Goal: Task Accomplishment & Management: Manage account settings

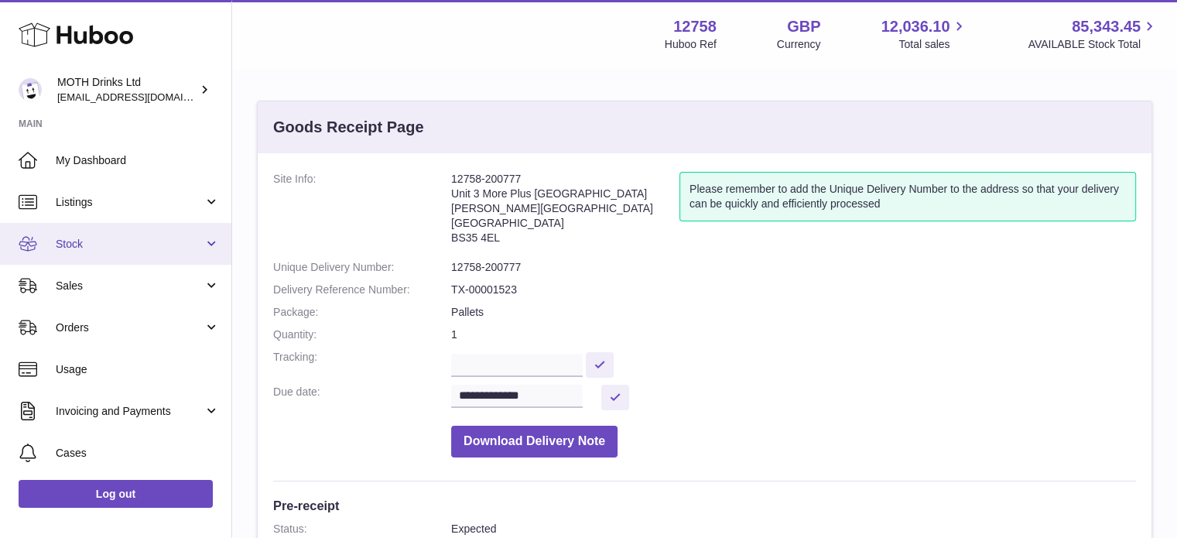
click at [87, 256] on link "Stock" at bounding box center [115, 244] width 231 height 42
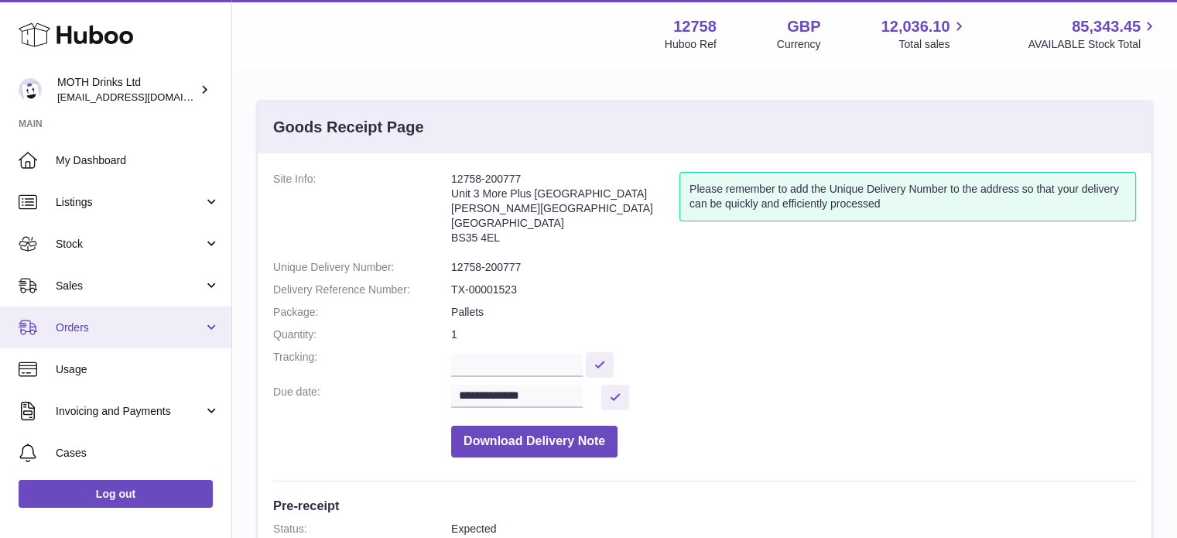
scroll to position [123, 0]
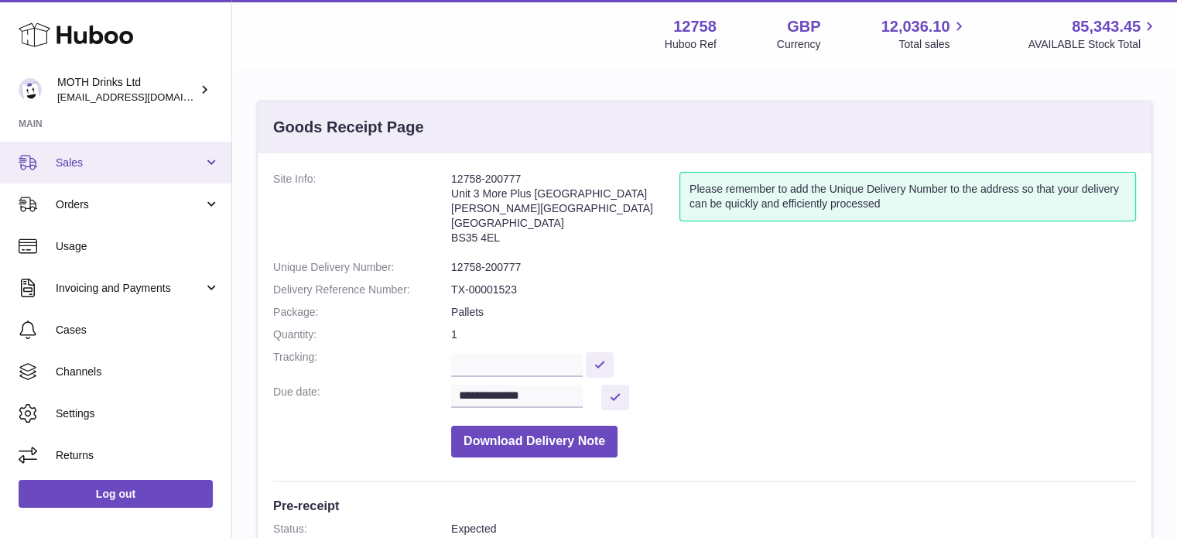
click at [102, 158] on span "Sales" at bounding box center [130, 163] width 148 height 15
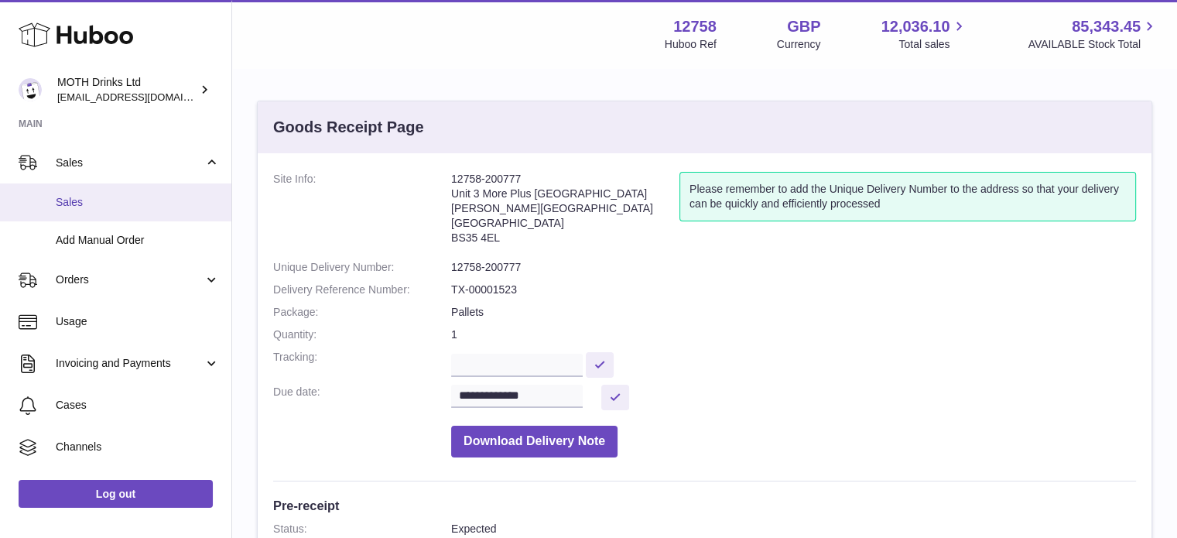
click at [108, 204] on span "Sales" at bounding box center [138, 202] width 164 height 15
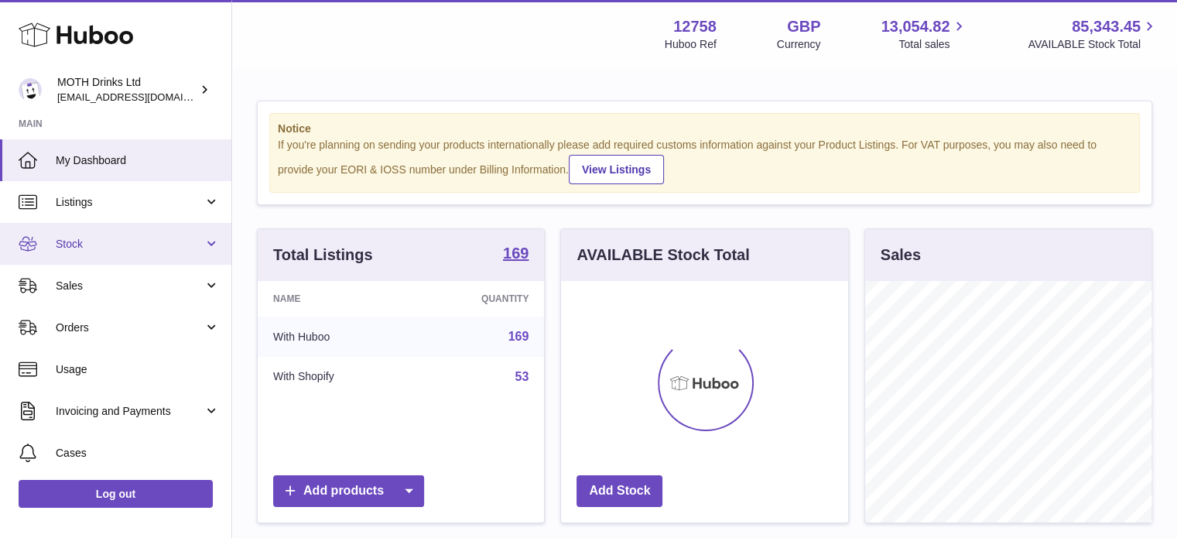
scroll to position [242, 287]
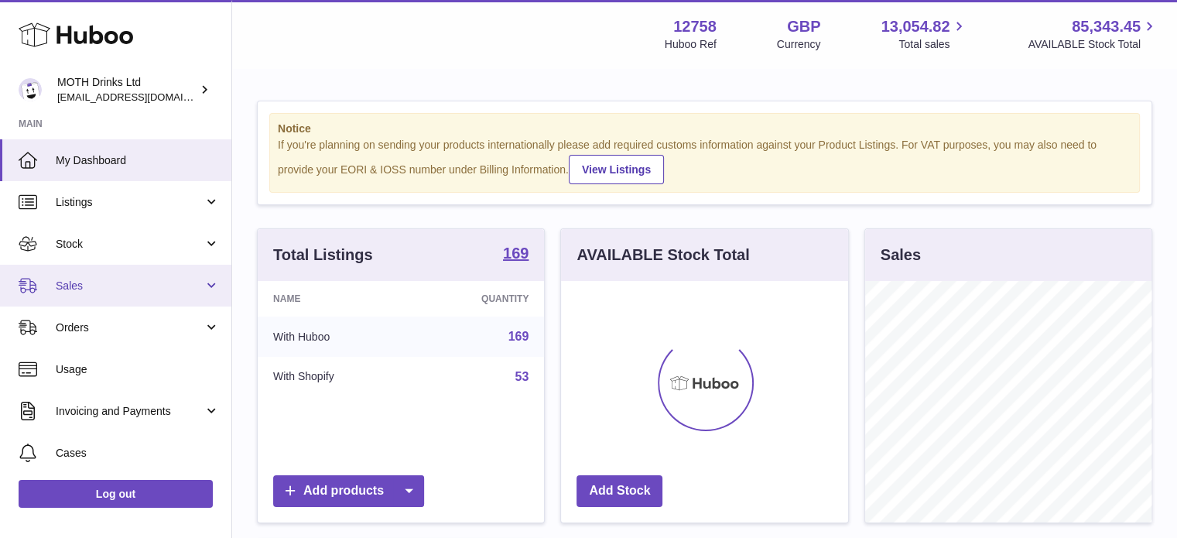
click at [92, 281] on span "Sales" at bounding box center [130, 286] width 148 height 15
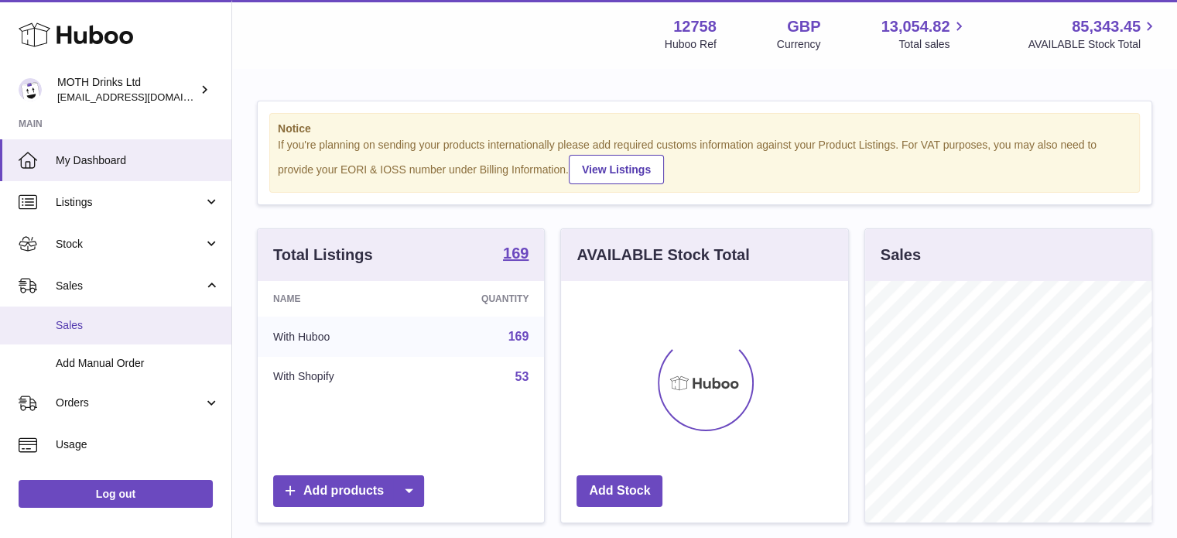
click at [91, 337] on link "Sales" at bounding box center [115, 326] width 231 height 38
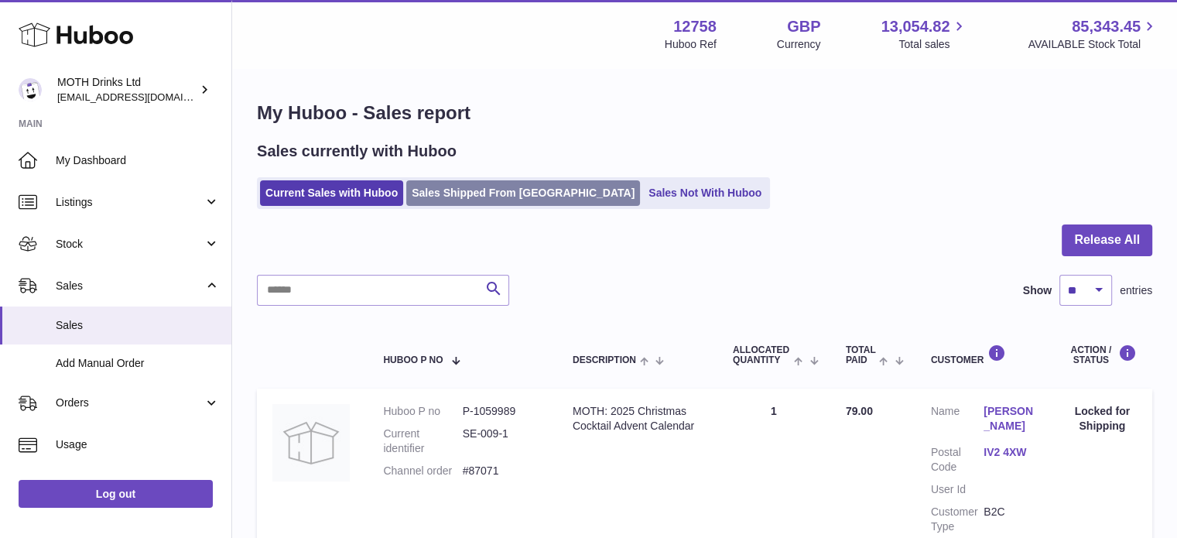
click at [457, 198] on link "Sales Shipped From [GEOGRAPHIC_DATA]" at bounding box center [523, 193] width 234 height 26
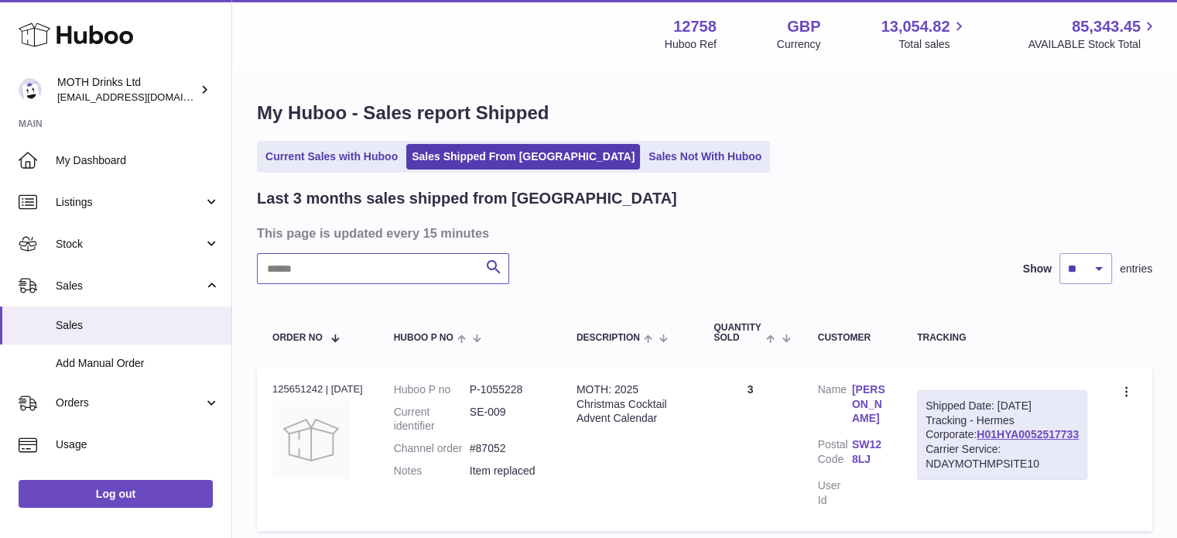
click at [394, 269] on input "text" at bounding box center [383, 268] width 252 height 31
paste input "*******"
type input "*******"
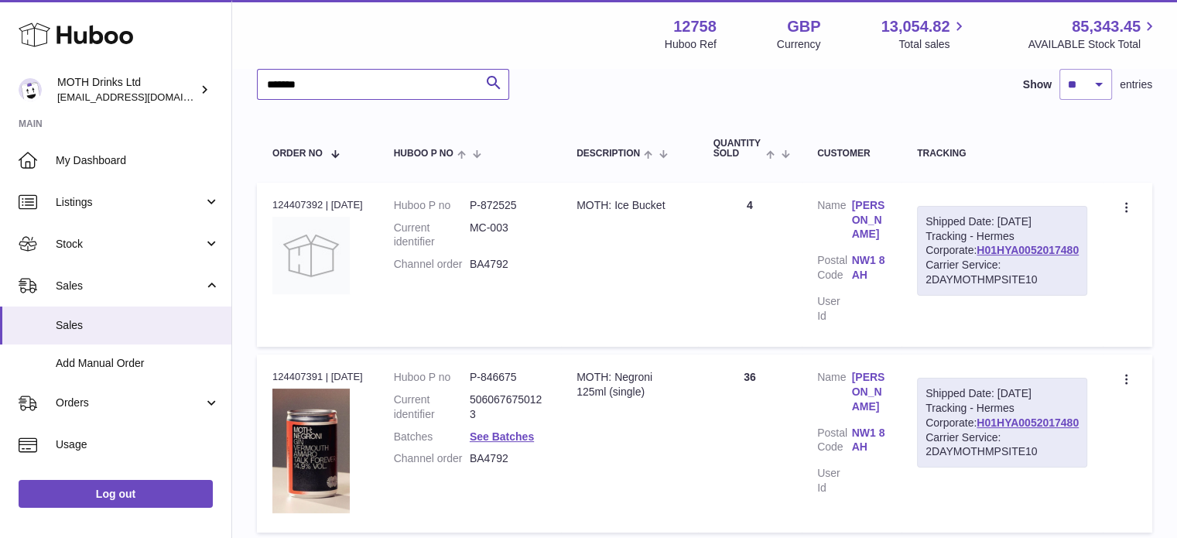
scroll to position [189, 0]
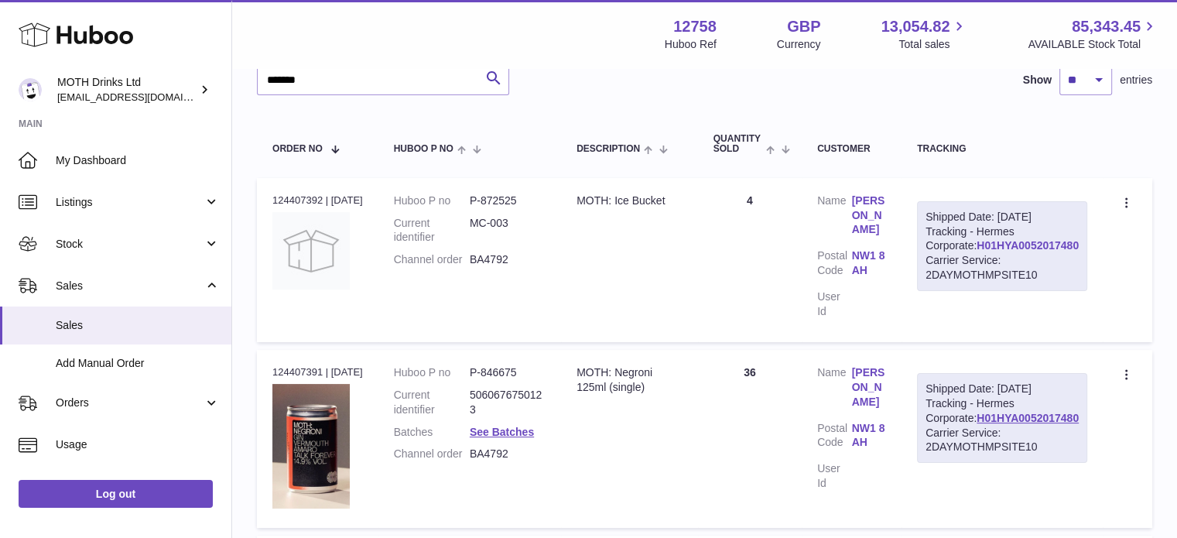
click at [999, 252] on link "H01HYA0052017480" at bounding box center [1028, 245] width 102 height 12
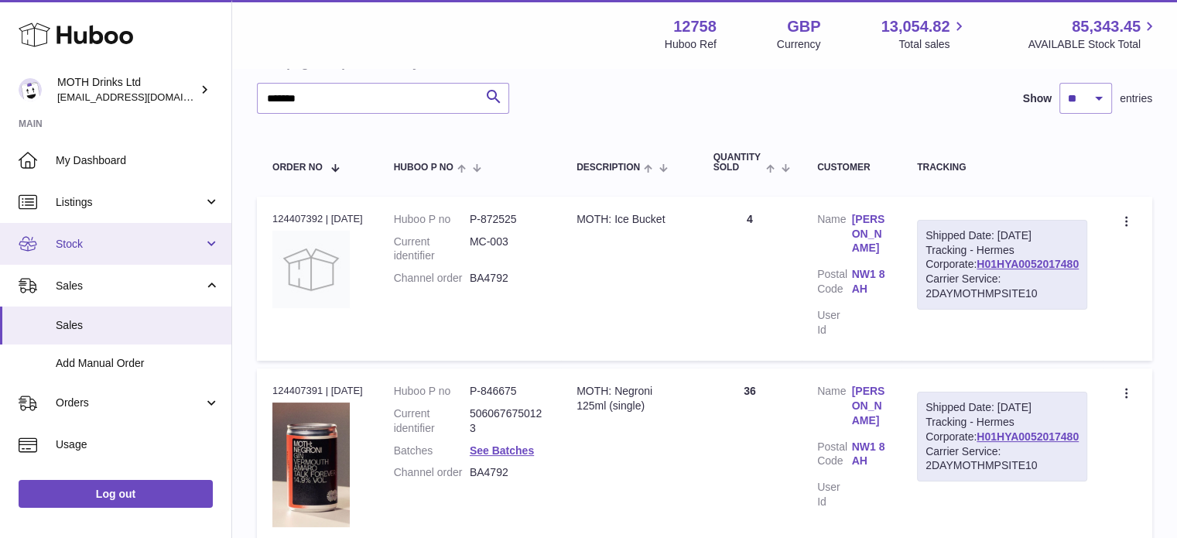
click at [87, 250] on span "Stock" at bounding box center [130, 244] width 148 height 15
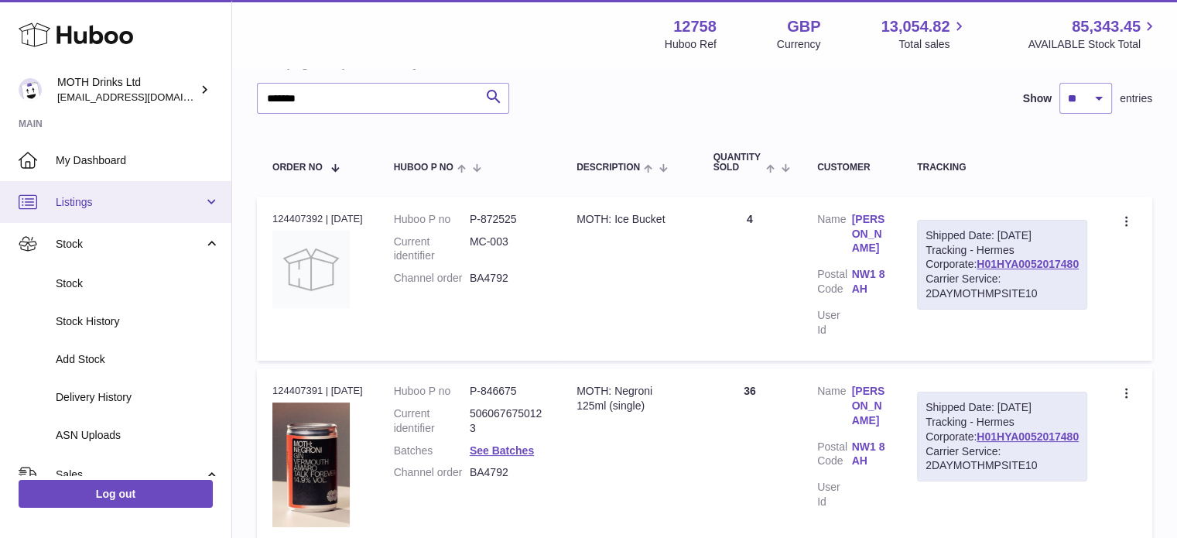
click at [82, 218] on link "Listings" at bounding box center [115, 202] width 231 height 42
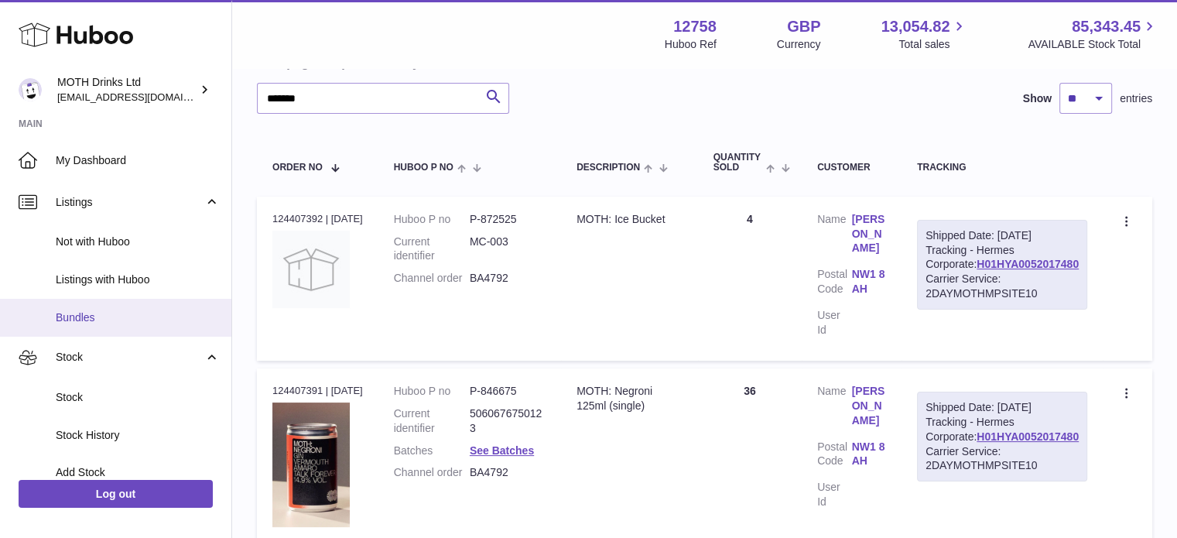
click at [87, 305] on link "Bundles" at bounding box center [115, 318] width 231 height 38
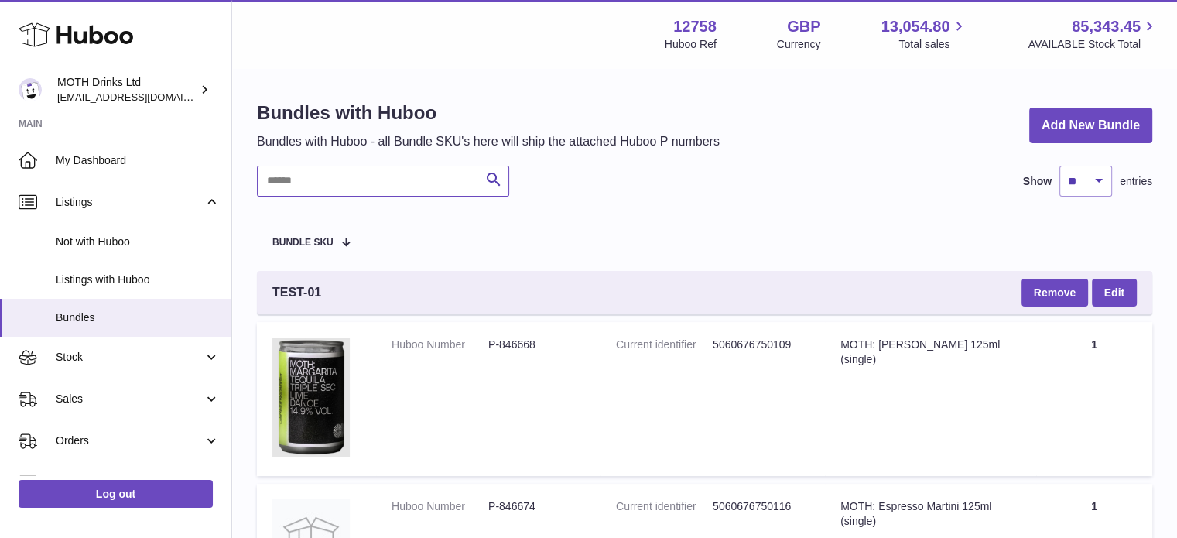
click at [365, 170] on input "text" at bounding box center [383, 181] width 252 height 31
type input "*"
type input "********"
click at [492, 188] on icon "submit" at bounding box center [494, 179] width 19 height 19
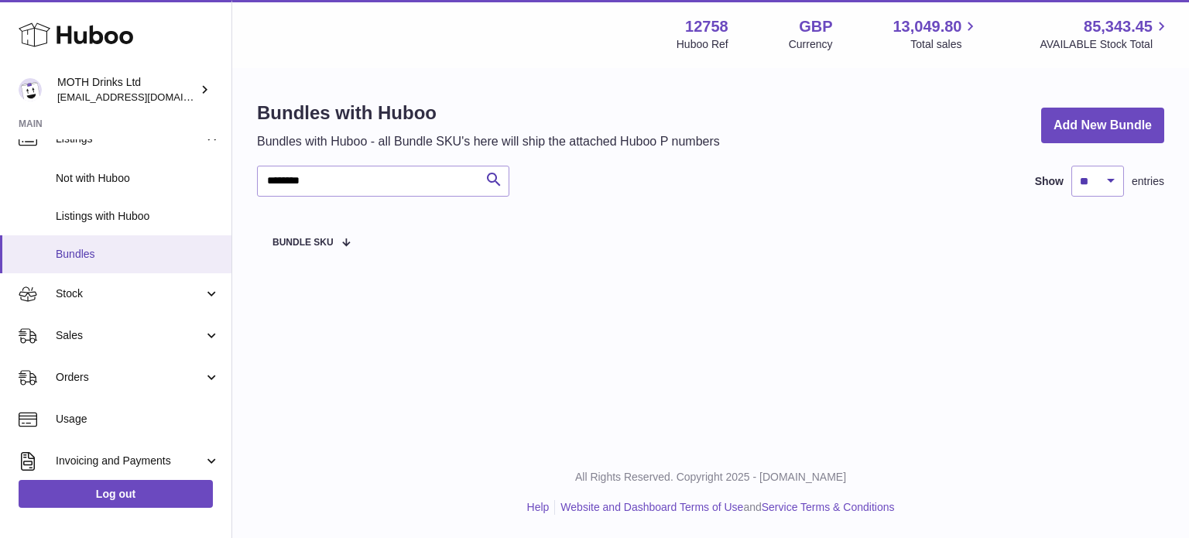
scroll to position [64, 0]
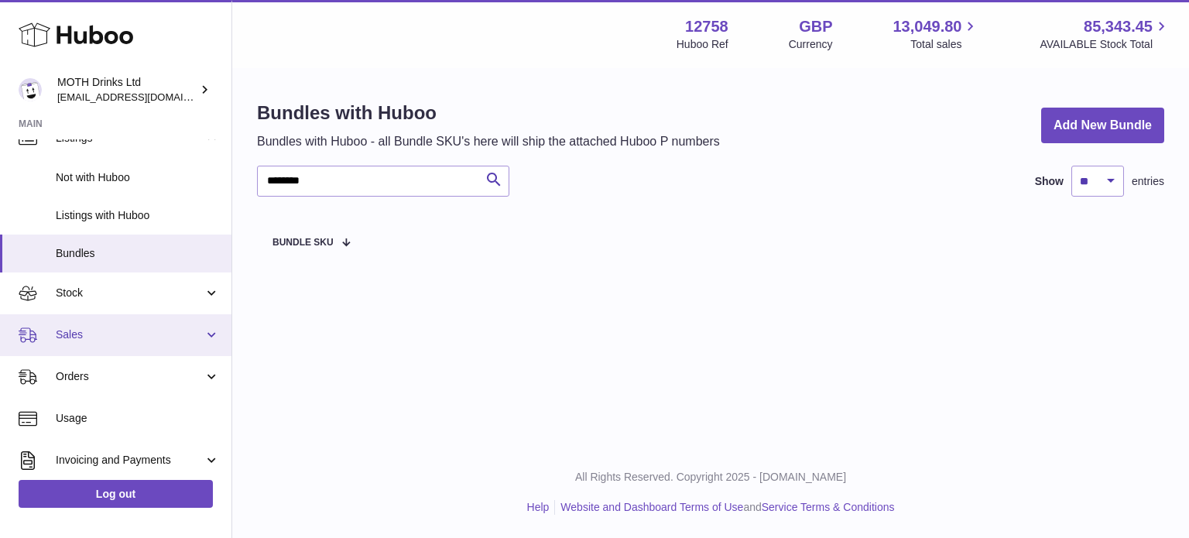
click at [111, 324] on link "Sales" at bounding box center [115, 335] width 231 height 42
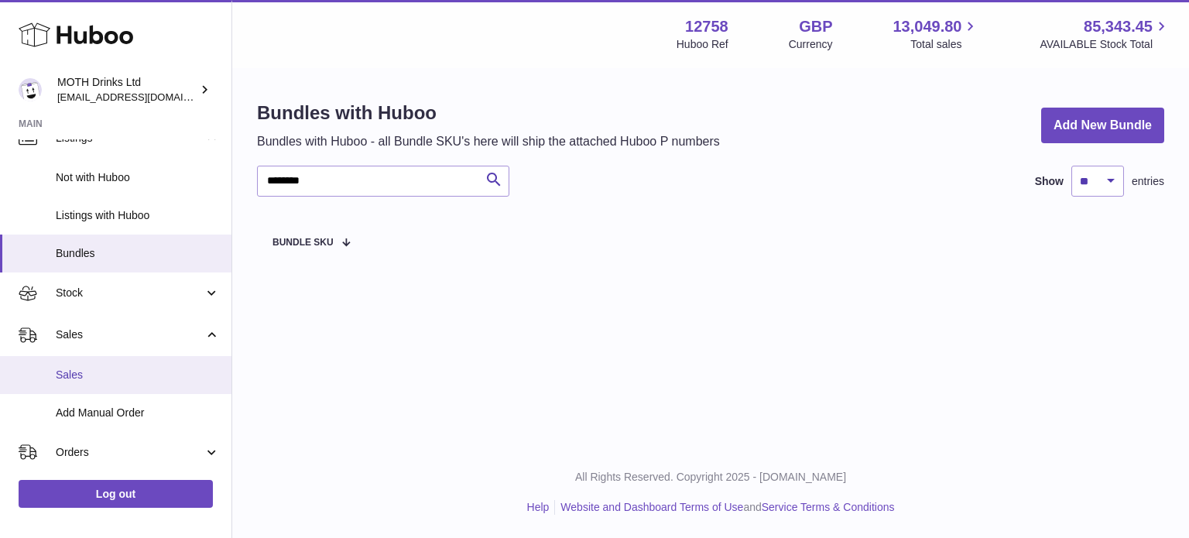
click at [114, 387] on link "Sales" at bounding box center [115, 375] width 231 height 38
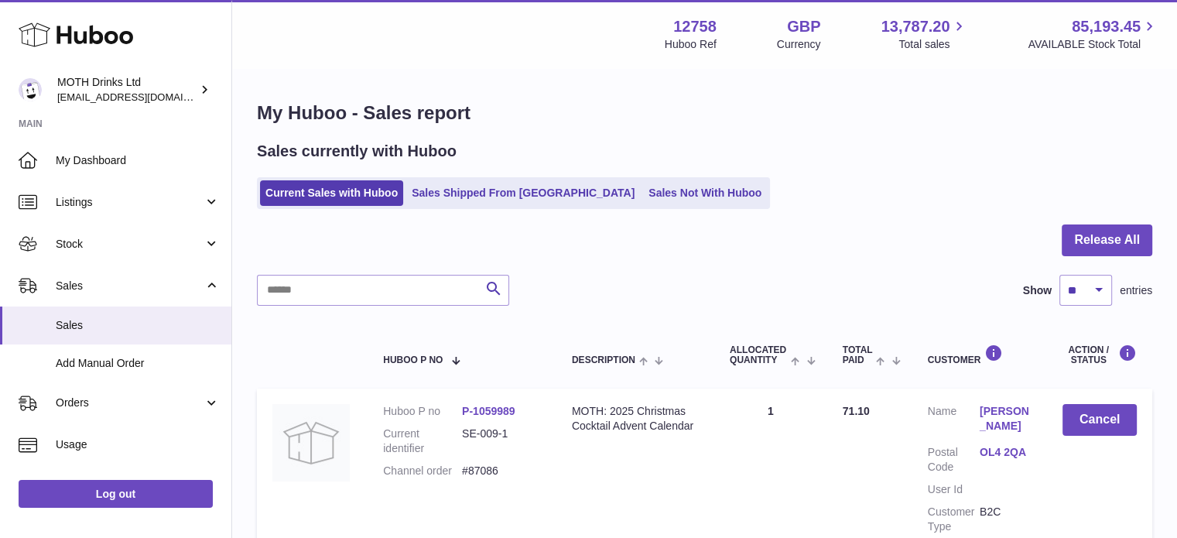
scroll to position [28, 0]
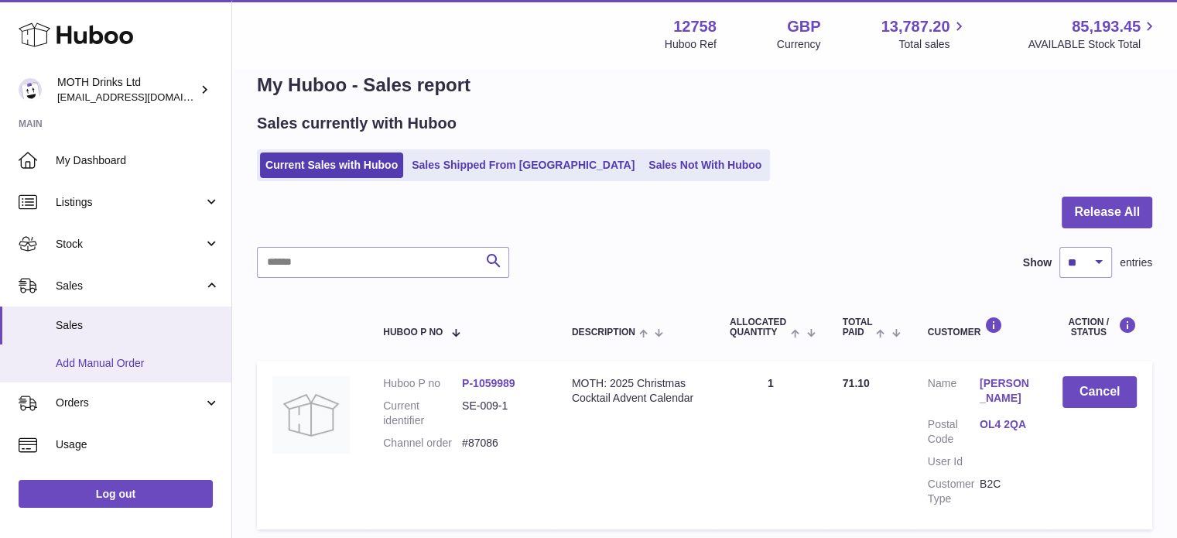
click at [21, 369] on link "Add Manual Order" at bounding box center [115, 363] width 231 height 38
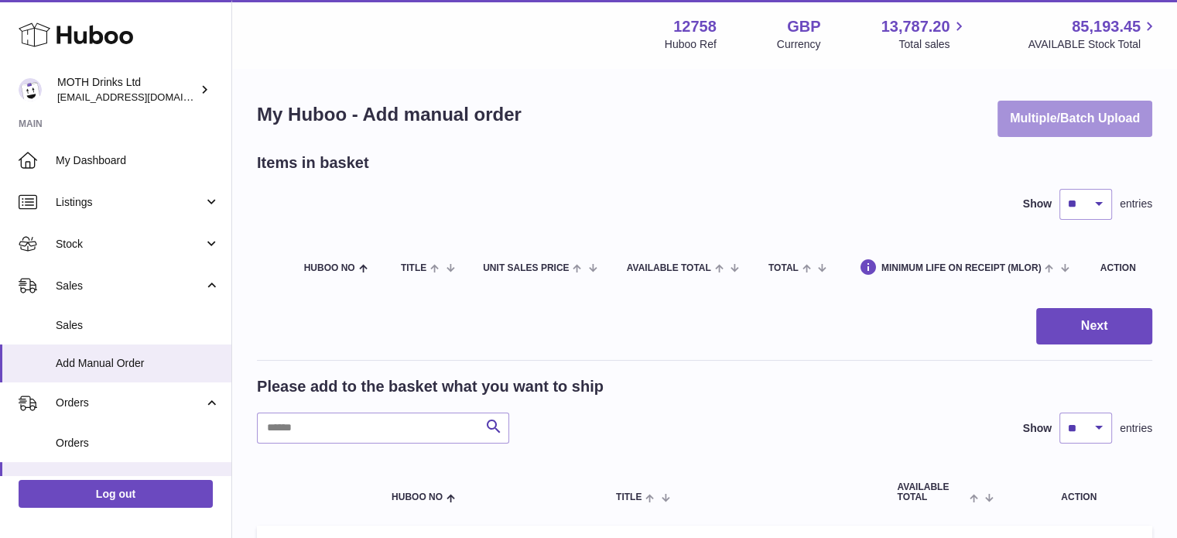
click at [1002, 127] on button "Multiple/Batch Upload" at bounding box center [1075, 119] width 155 height 36
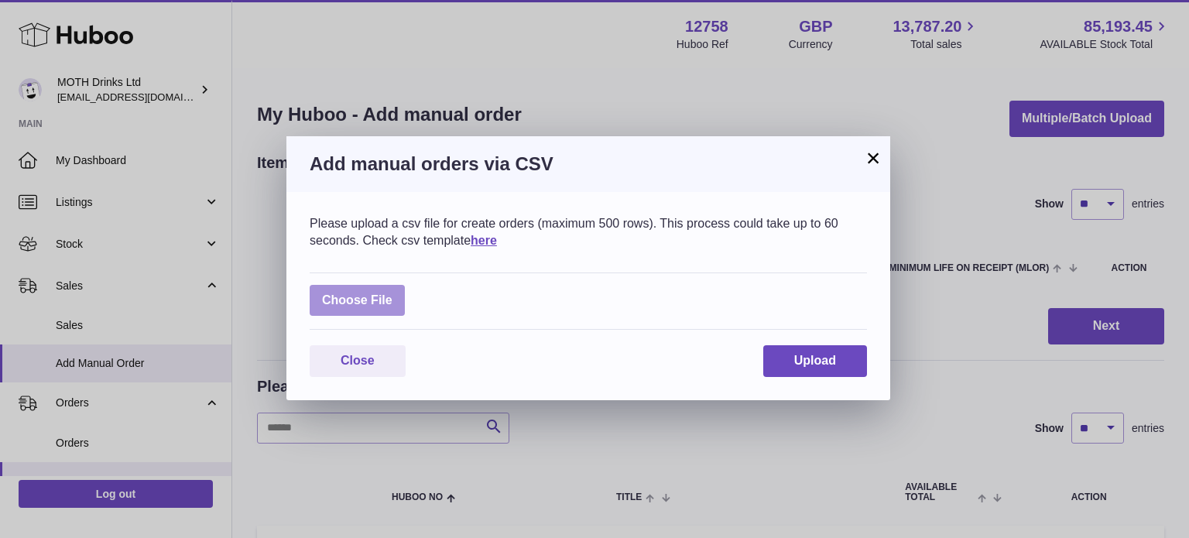
click at [366, 296] on label at bounding box center [357, 301] width 95 height 32
click at [392, 293] on input "file" at bounding box center [392, 293] width 1 height 1
type input "**********"
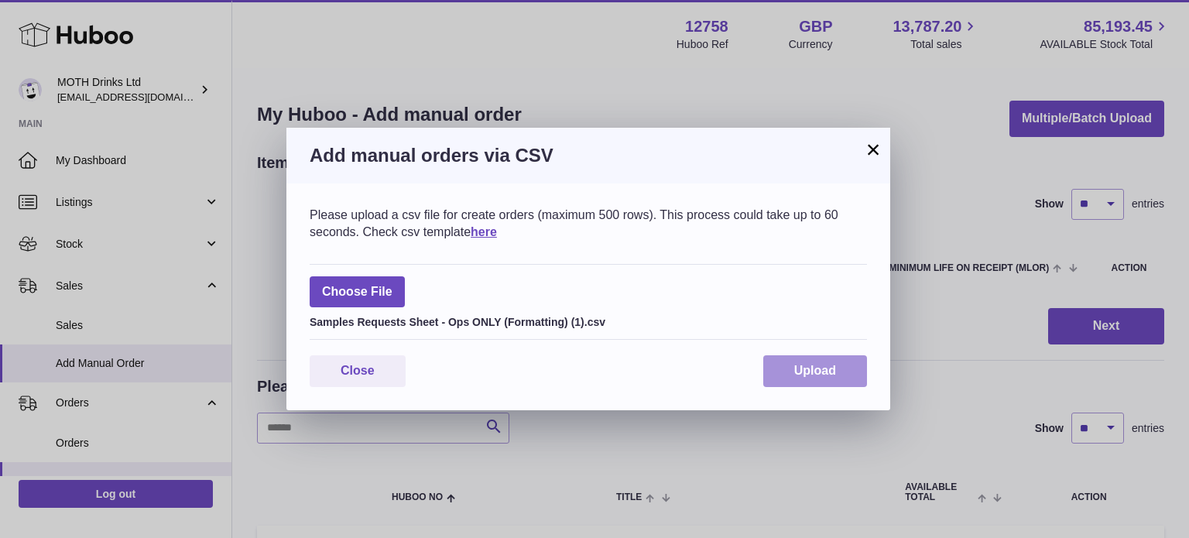
click at [858, 368] on button "Upload" at bounding box center [815, 371] width 104 height 32
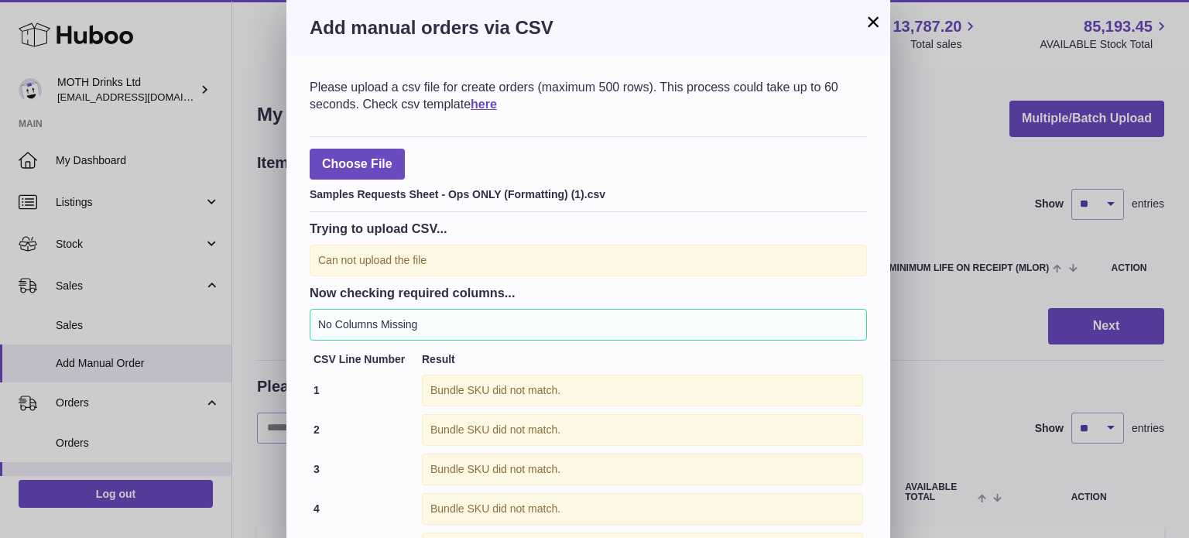
scroll to position [127, 0]
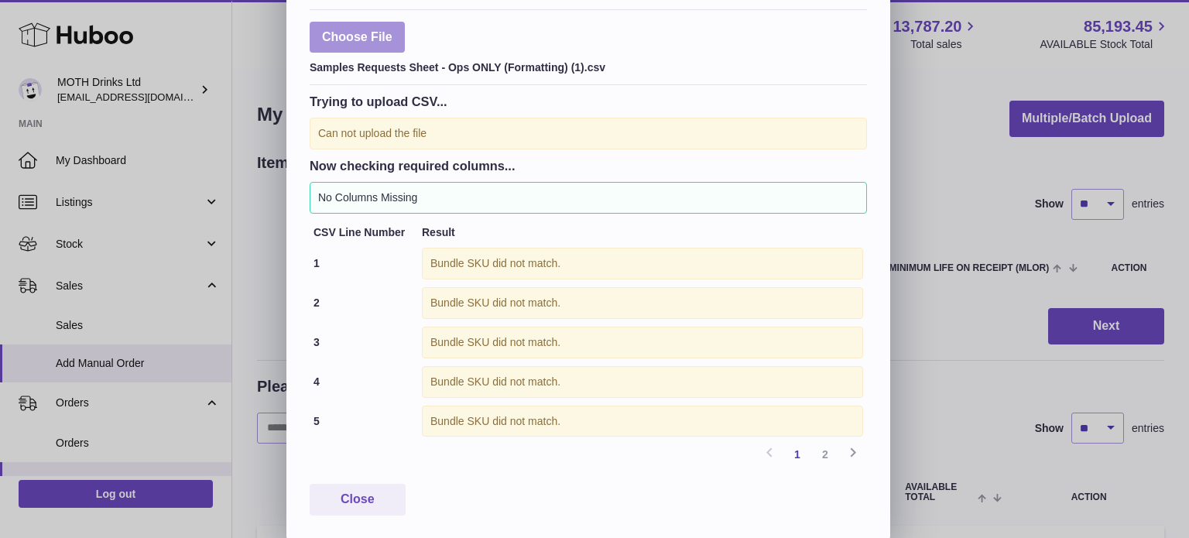
click at [351, 43] on label at bounding box center [357, 38] width 95 height 32
click at [392, 156] on input "file" at bounding box center [392, 156] width 1 height 1
type input "**********"
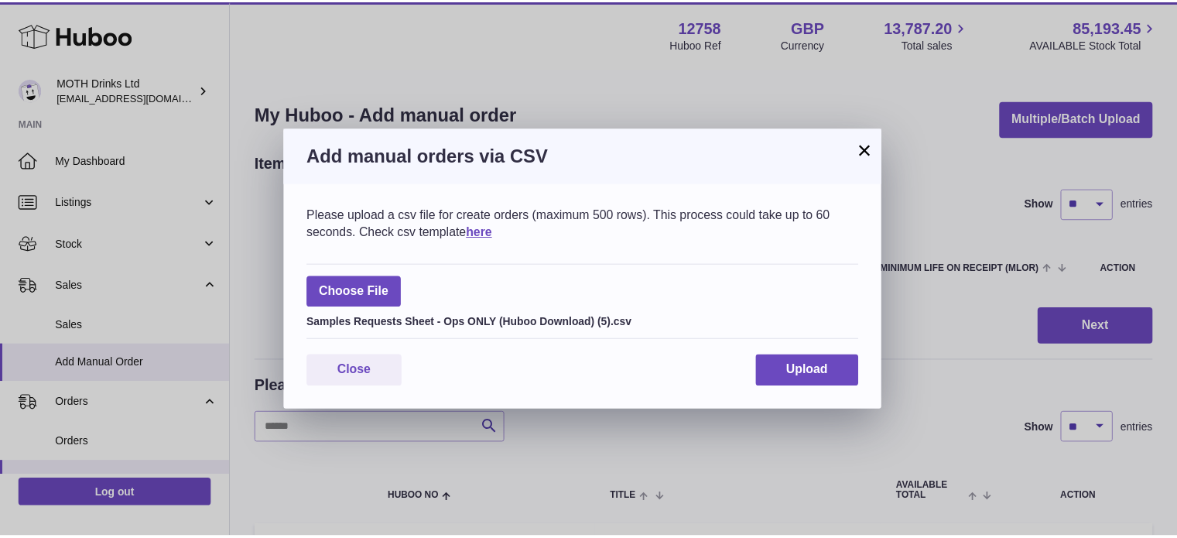
scroll to position [0, 0]
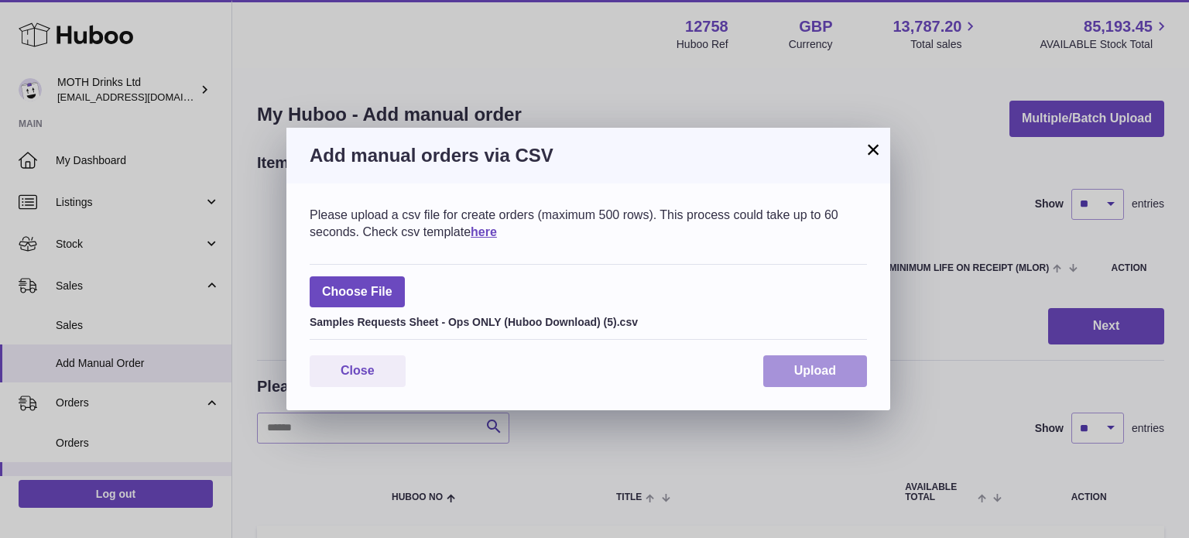
click at [824, 371] on span "Upload" at bounding box center [815, 370] width 42 height 13
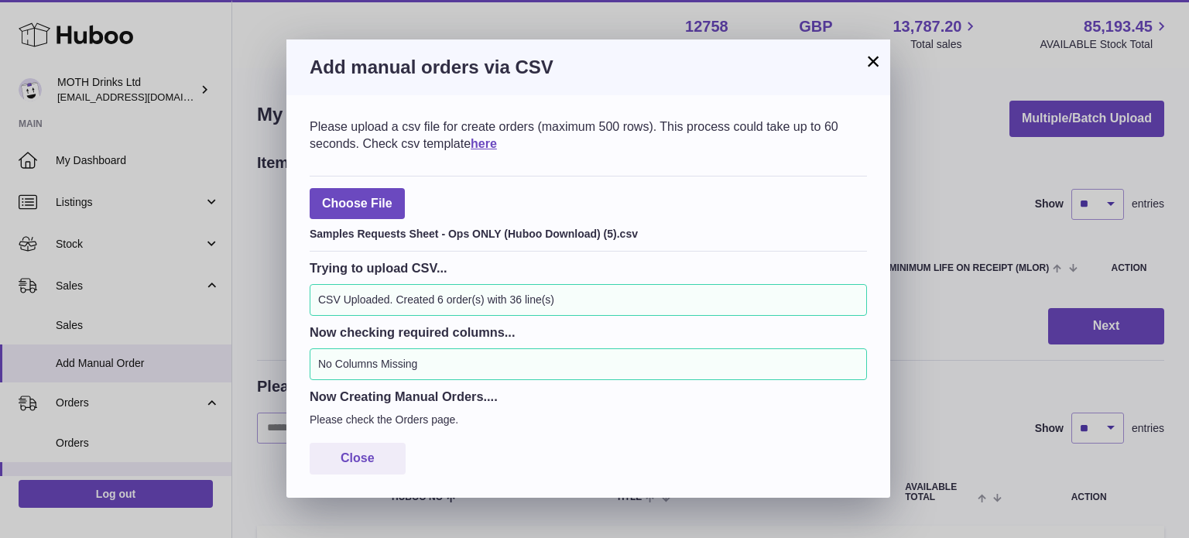
click at [866, 65] on button "×" at bounding box center [873, 61] width 19 height 19
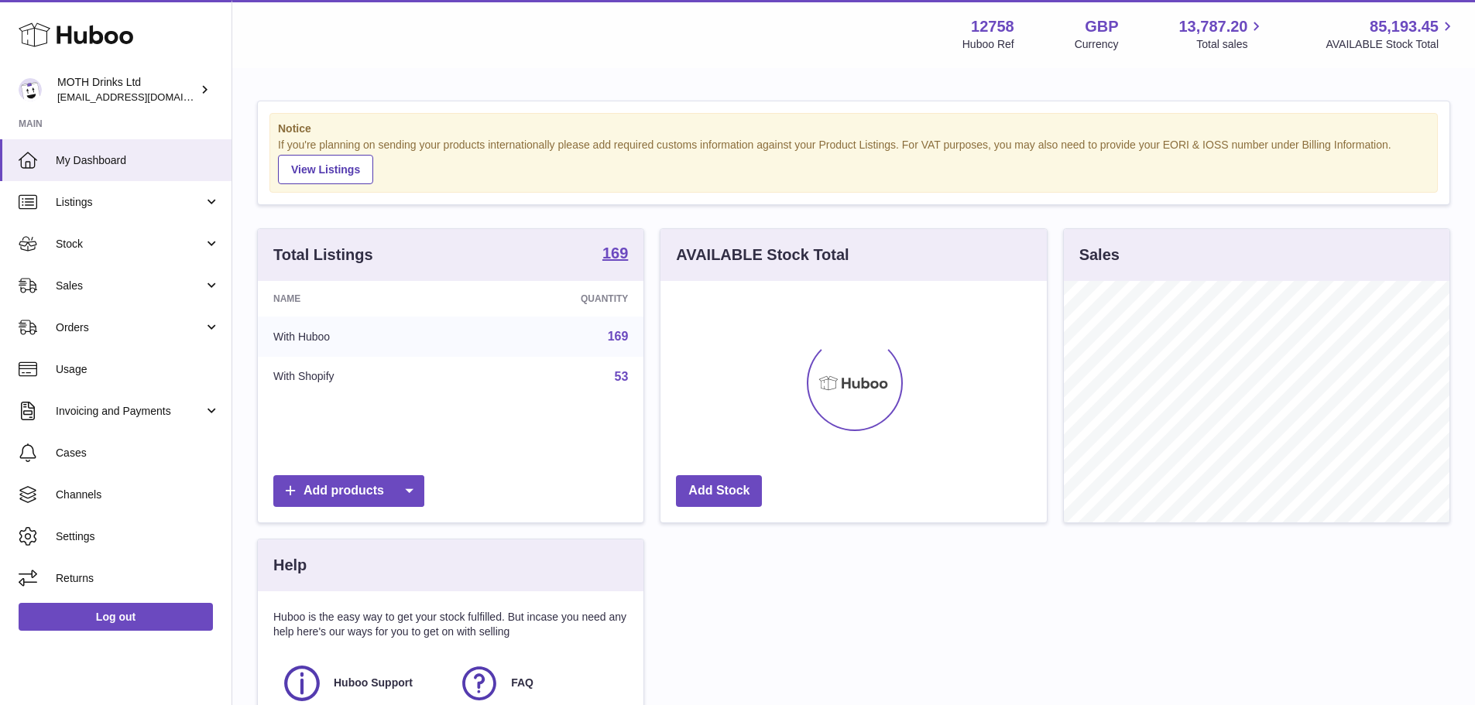
scroll to position [242, 386]
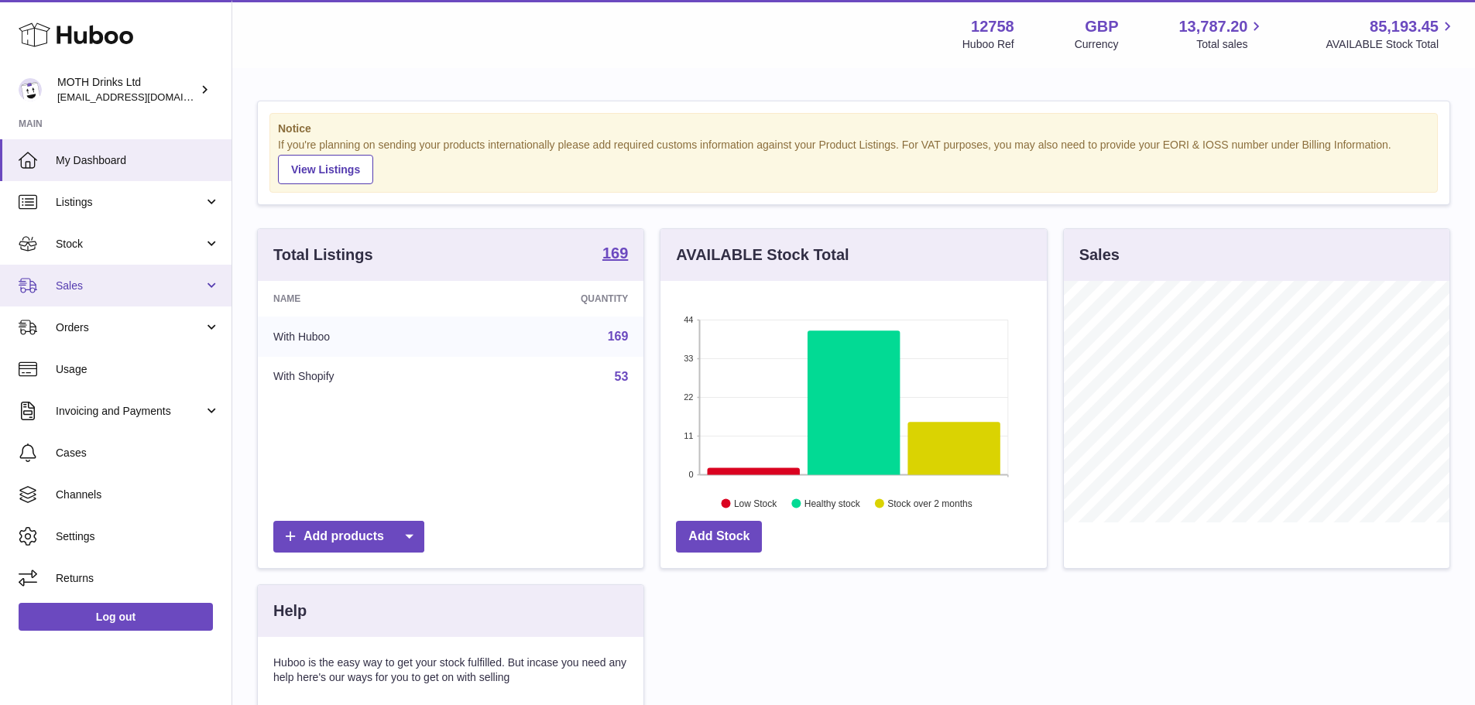
click at [118, 272] on link "Sales" at bounding box center [115, 286] width 231 height 42
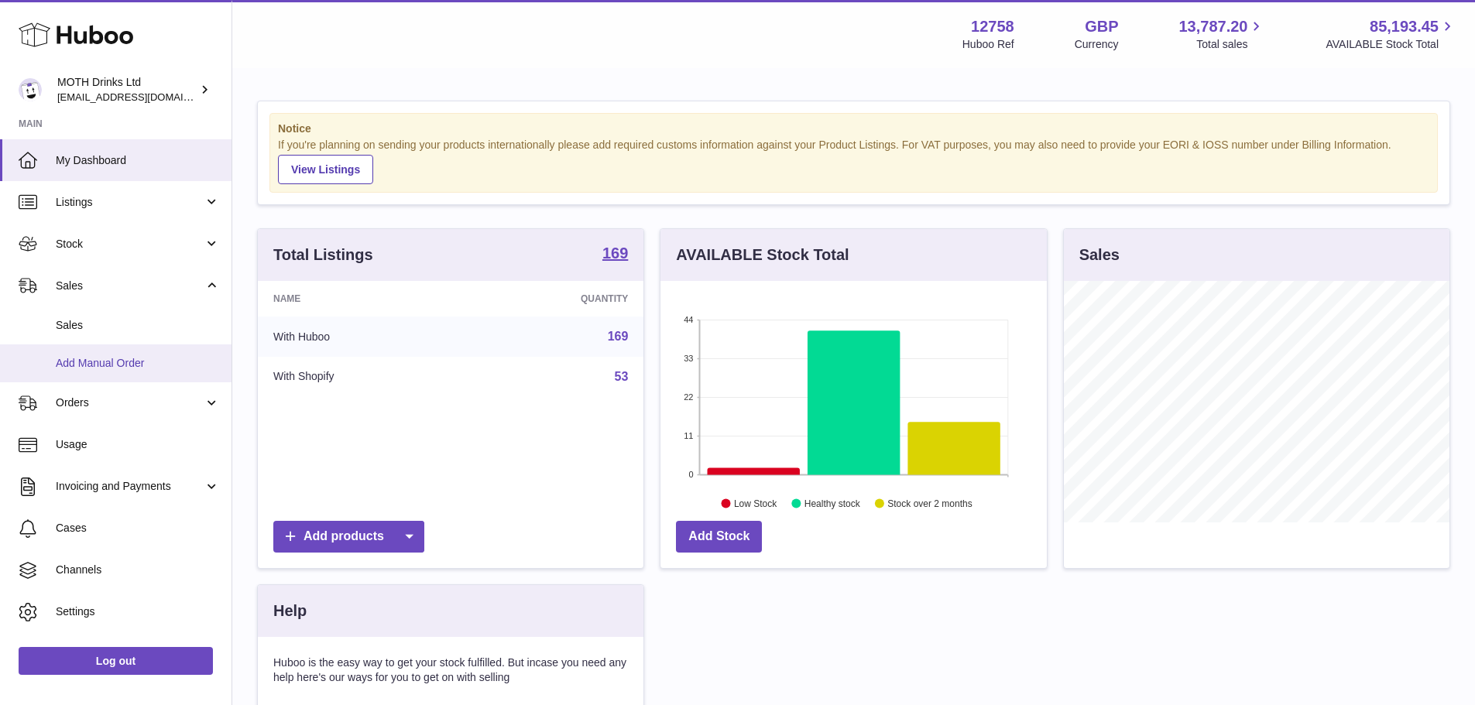
click at [128, 370] on span "Add Manual Order" at bounding box center [138, 363] width 164 height 15
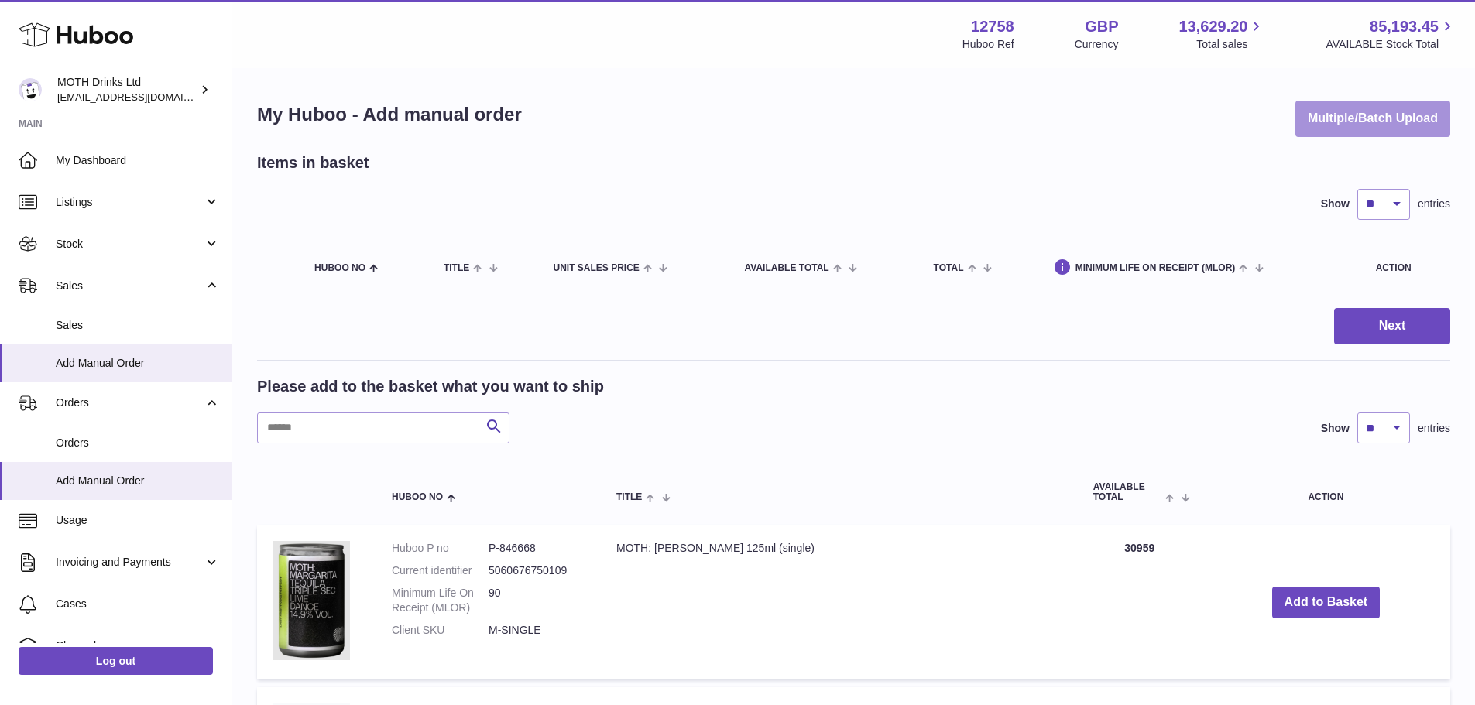
click at [1349, 112] on button "Multiple/Batch Upload" at bounding box center [1372, 119] width 155 height 36
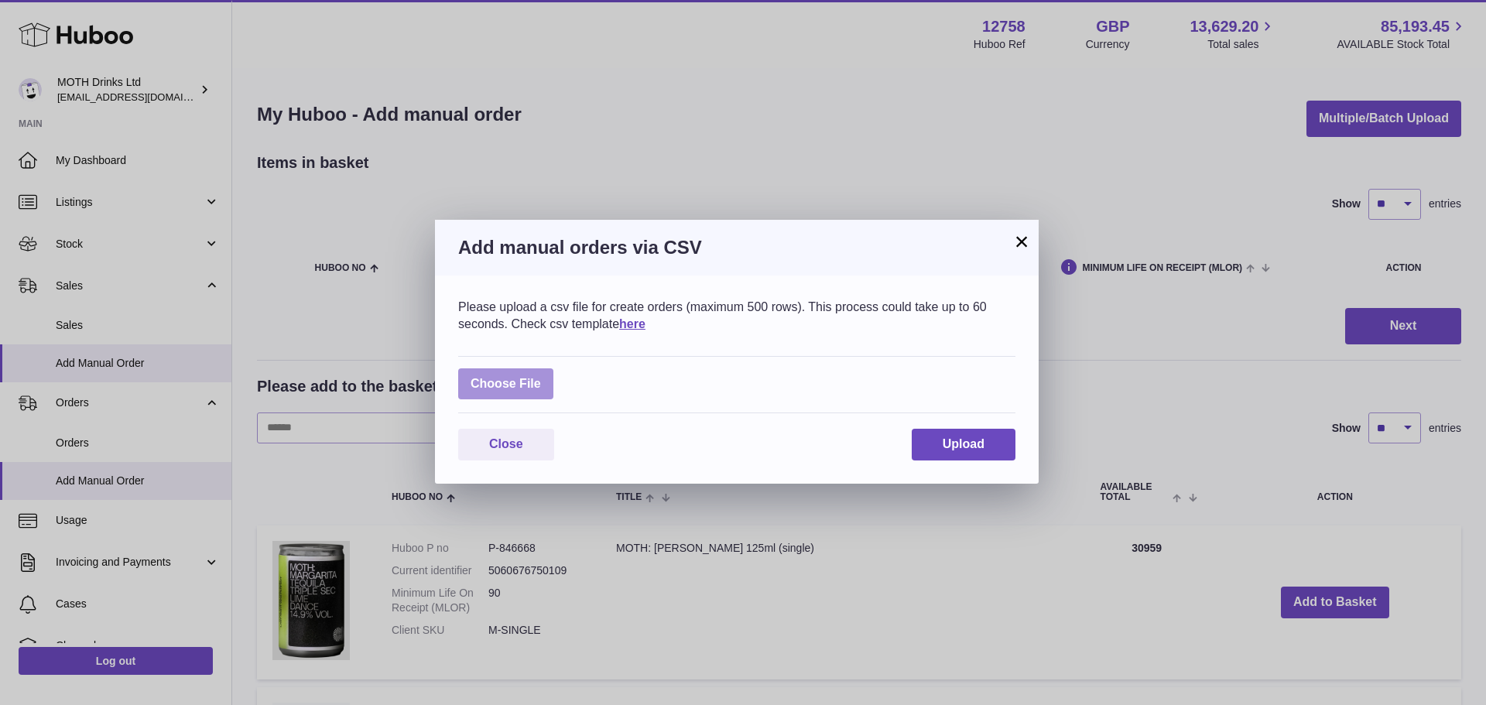
click at [531, 372] on label at bounding box center [505, 384] width 95 height 32
click at [541, 376] on input "file" at bounding box center [541, 376] width 1 height 1
type input "**********"
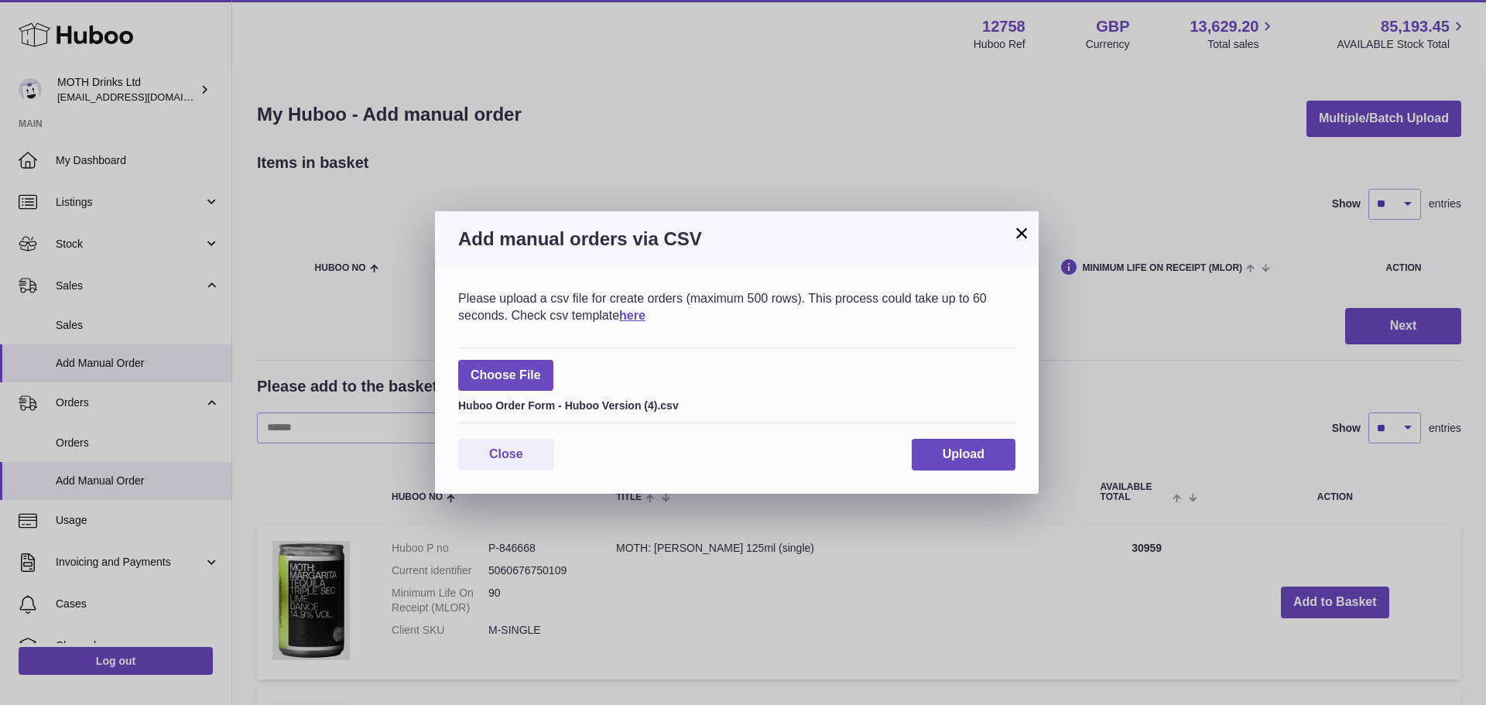
click at [955, 472] on div "Please upload a csv file for create orders (maximum 500 rows). This process cou…" at bounding box center [737, 380] width 604 height 227
click at [953, 467] on button "Upload" at bounding box center [964, 455] width 104 height 32
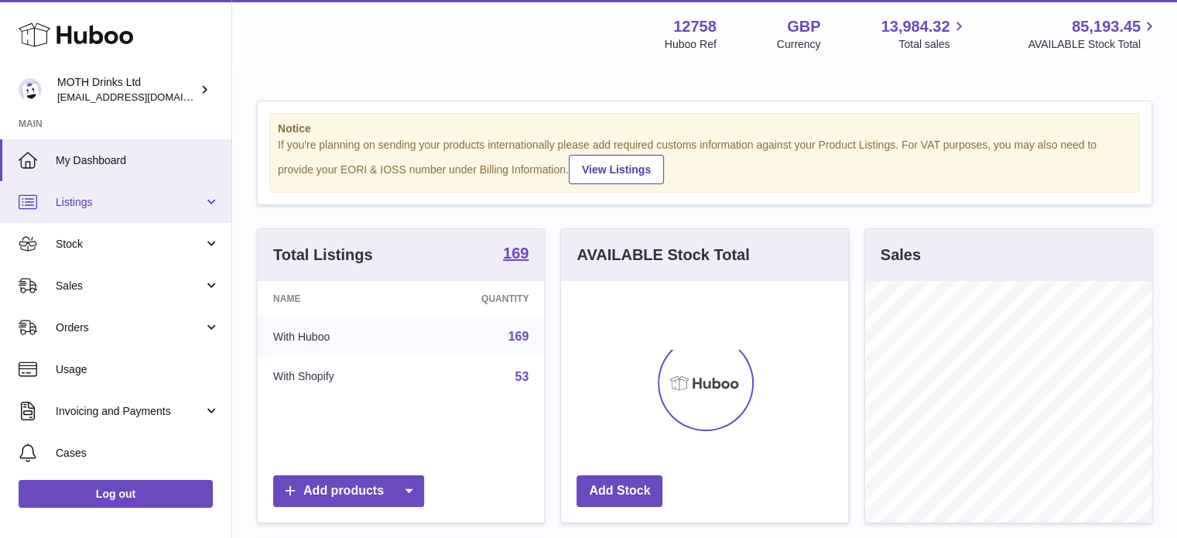
scroll to position [242, 287]
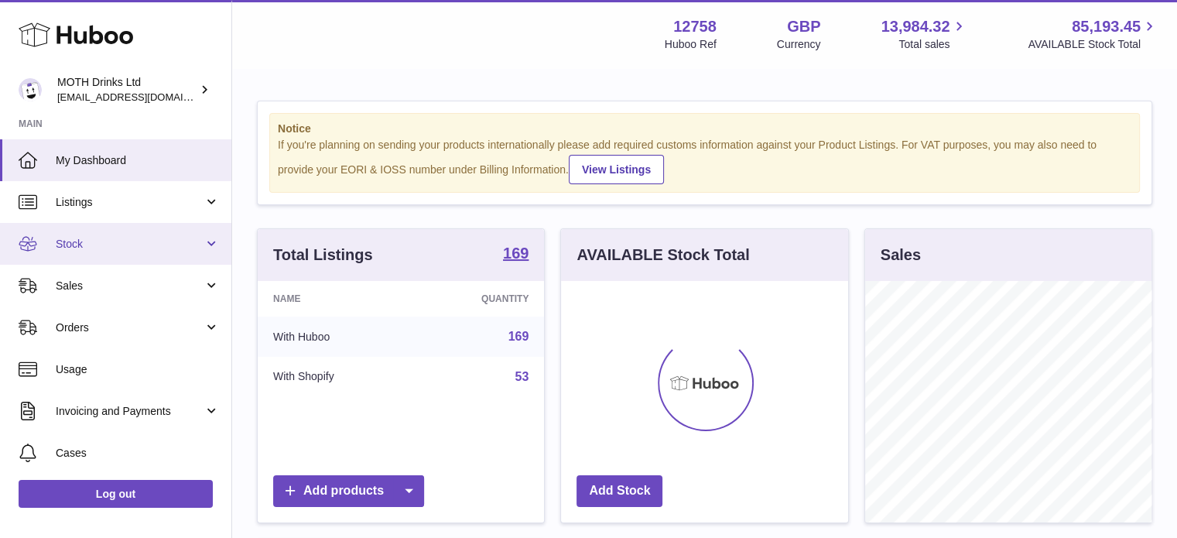
click at [154, 262] on link "Stock" at bounding box center [115, 244] width 231 height 42
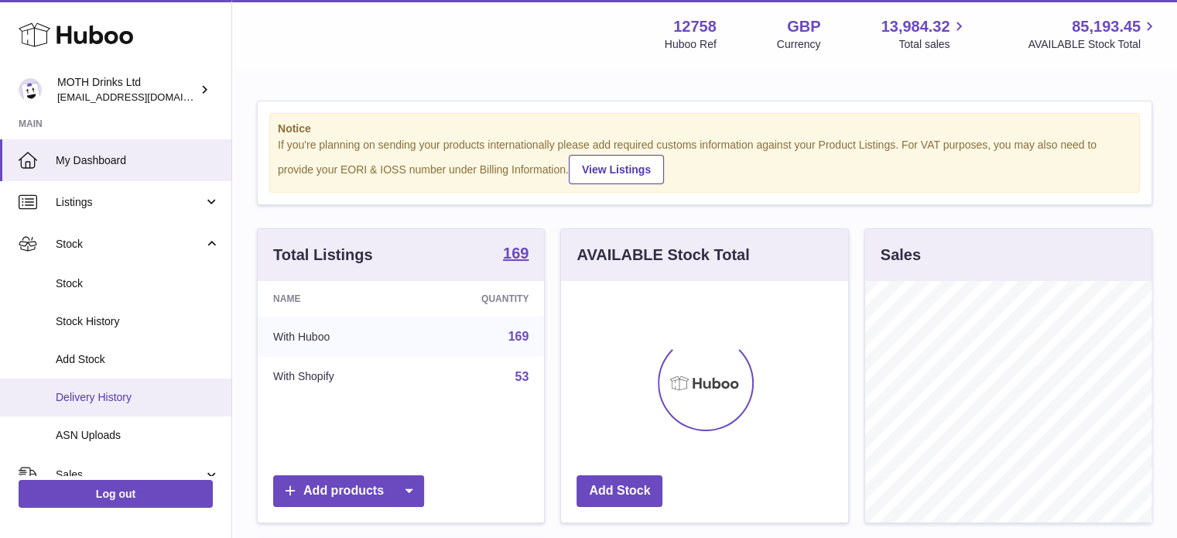
click at [115, 386] on link "Delivery History" at bounding box center [115, 398] width 231 height 38
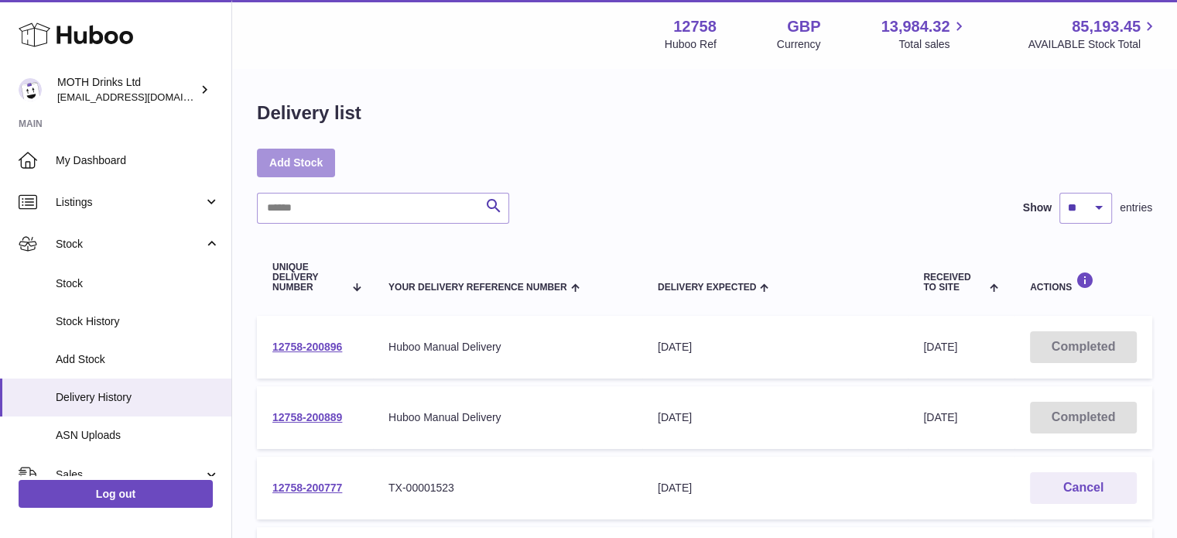
click at [307, 159] on link "Add Stock" at bounding box center [296, 163] width 78 height 28
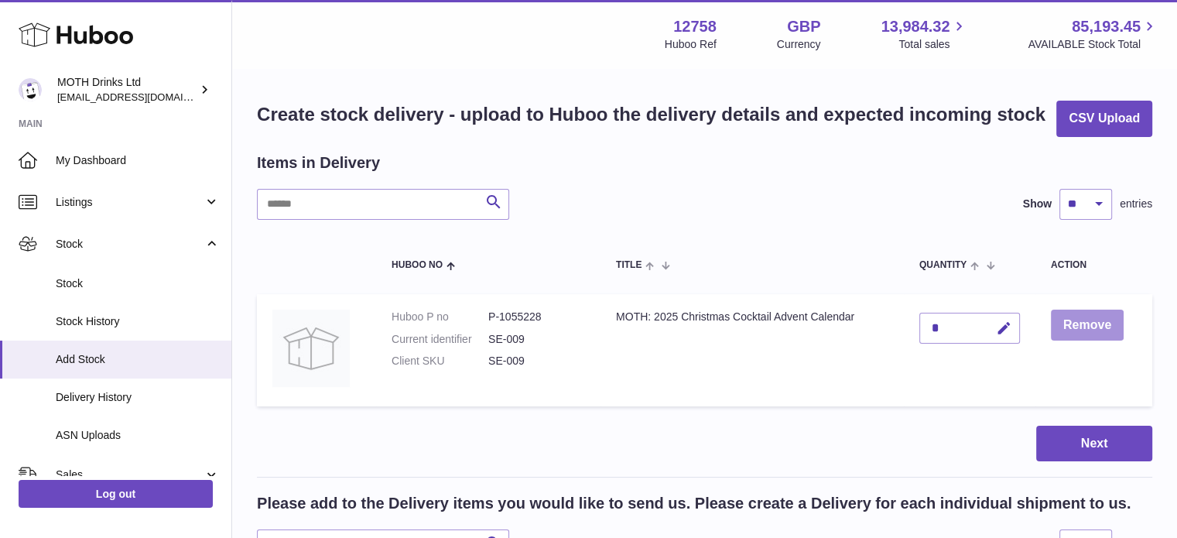
click at [1081, 321] on button "Remove" at bounding box center [1087, 326] width 73 height 32
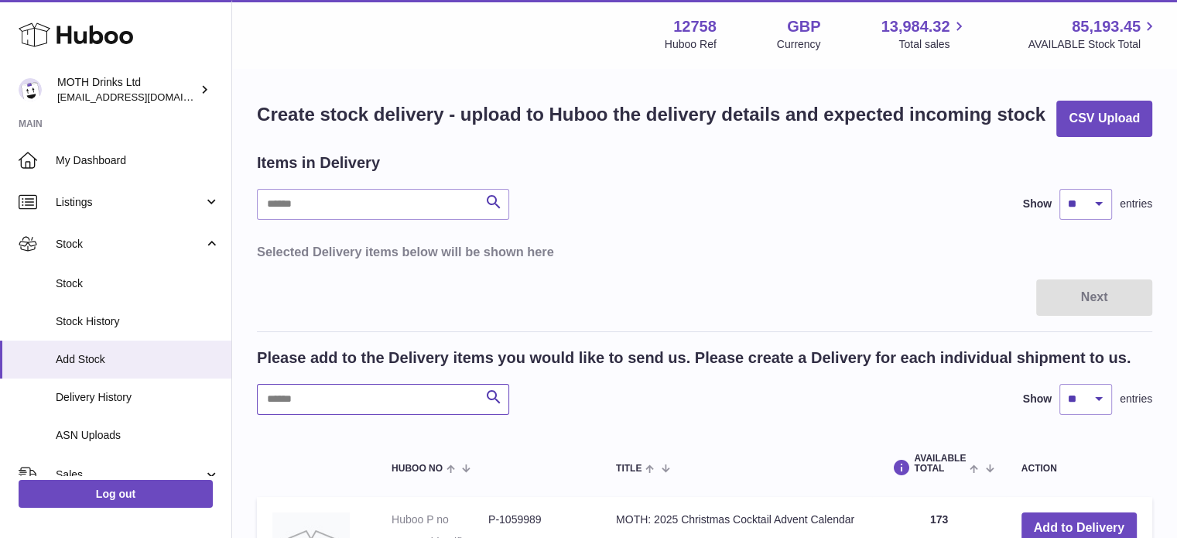
click at [355, 389] on input "text" at bounding box center [383, 399] width 252 height 31
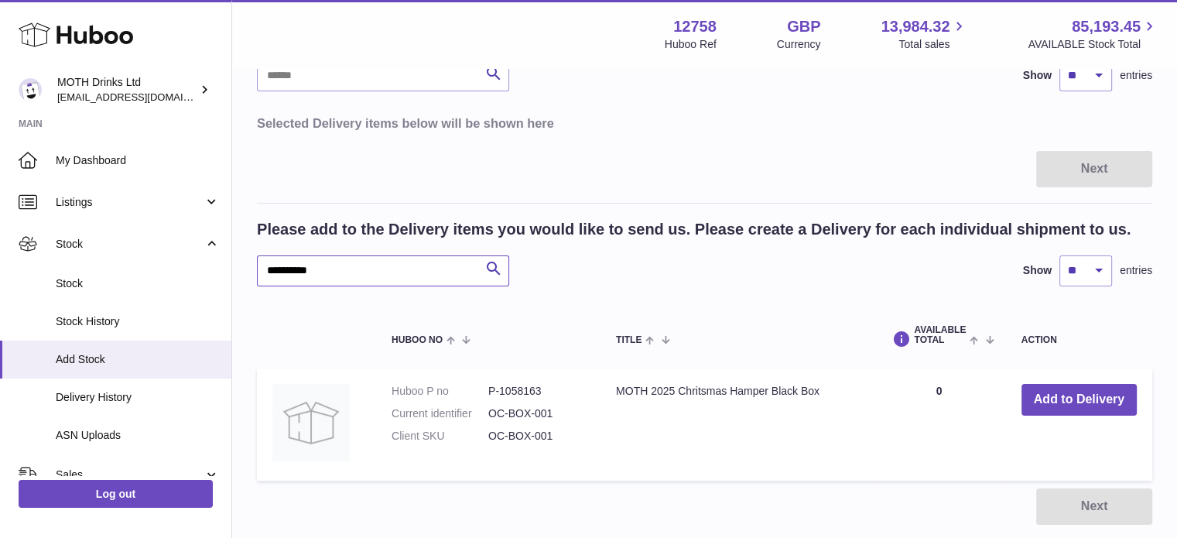
scroll to position [172, 0]
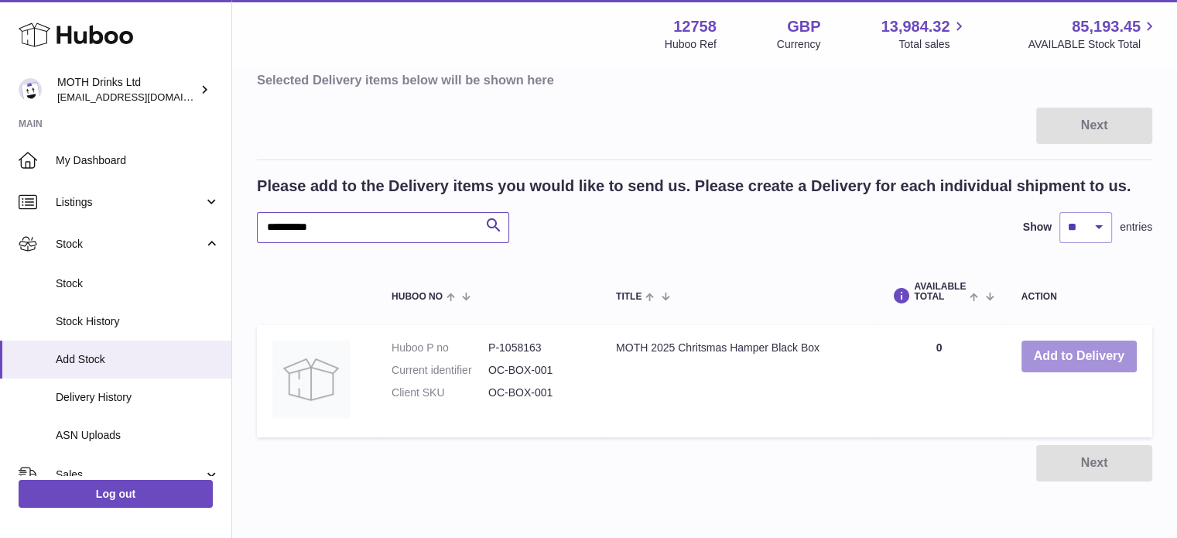
type input "**********"
click at [1054, 350] on button "Add to Delivery" at bounding box center [1079, 357] width 115 height 32
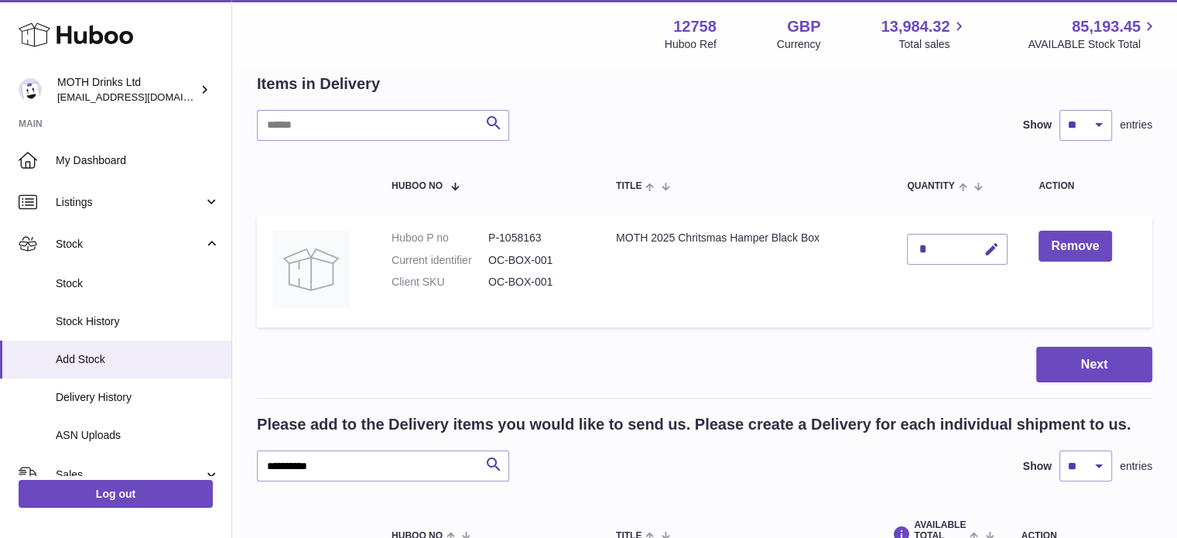
scroll to position [77, 0]
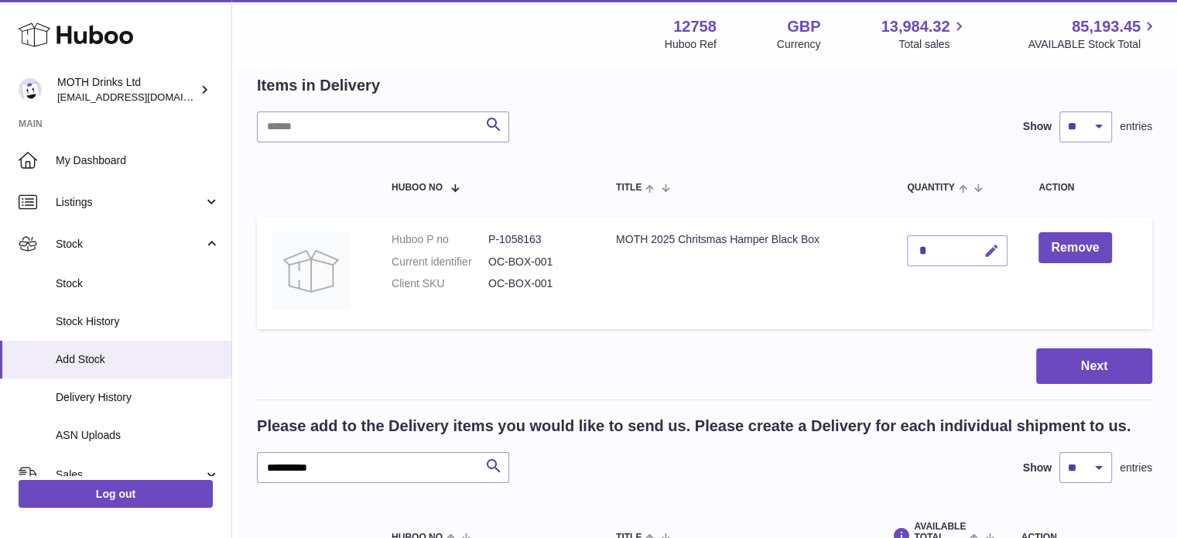
click at [992, 250] on icon "button" at bounding box center [992, 251] width 16 height 16
click at [992, 250] on icon "submit" at bounding box center [992, 251] width 14 height 14
click at [1105, 369] on button "Next" at bounding box center [1095, 366] width 116 height 36
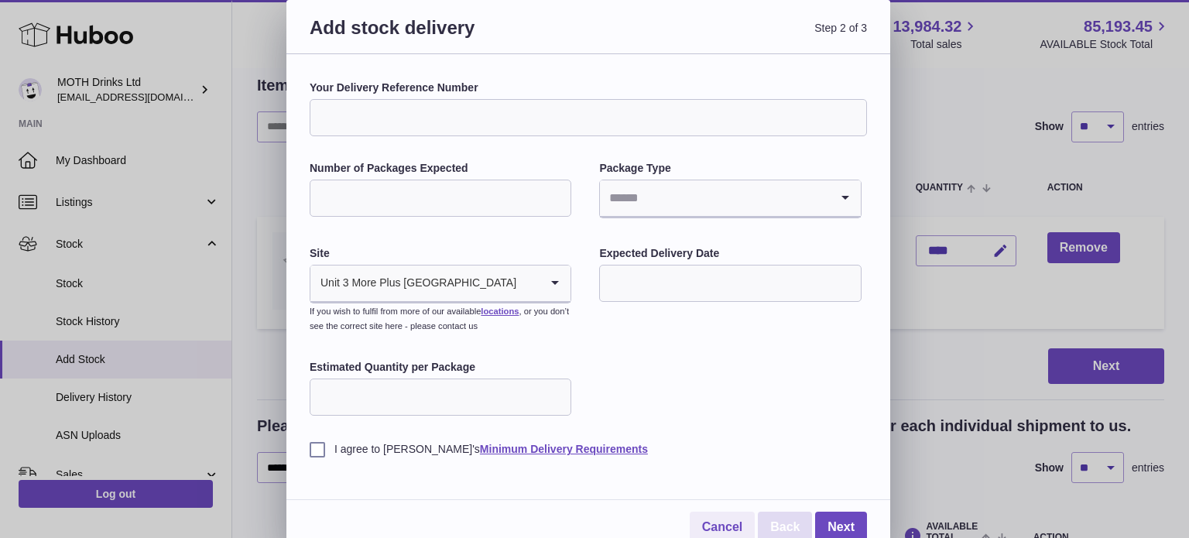
click at [767, 519] on link "Back" at bounding box center [785, 528] width 54 height 32
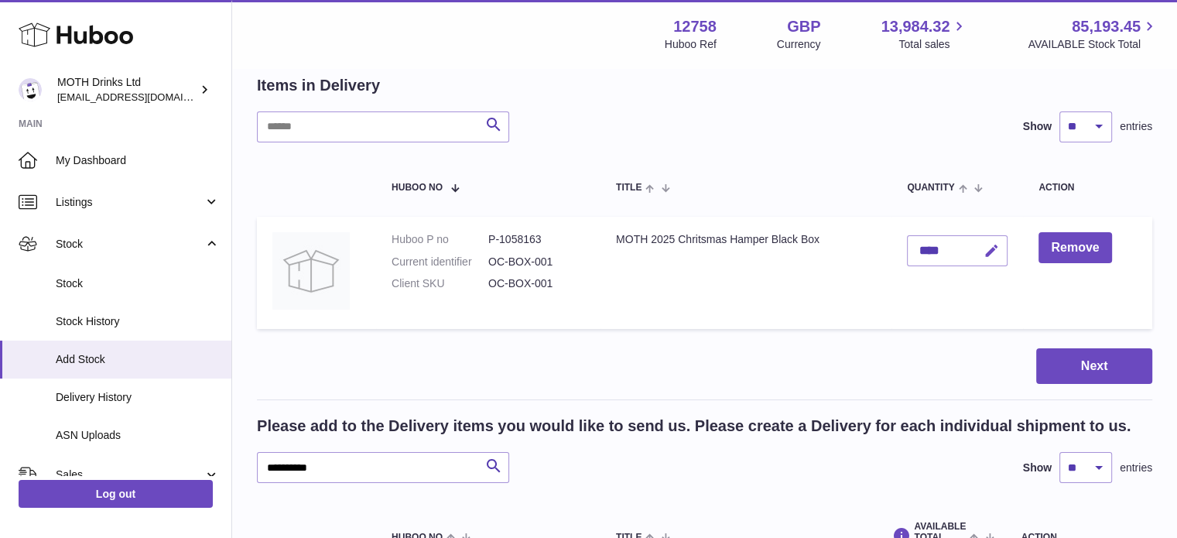
click at [990, 250] on icon "button" at bounding box center [992, 251] width 16 height 16
type input "****"
click at [990, 250] on icon "submit" at bounding box center [992, 251] width 14 height 14
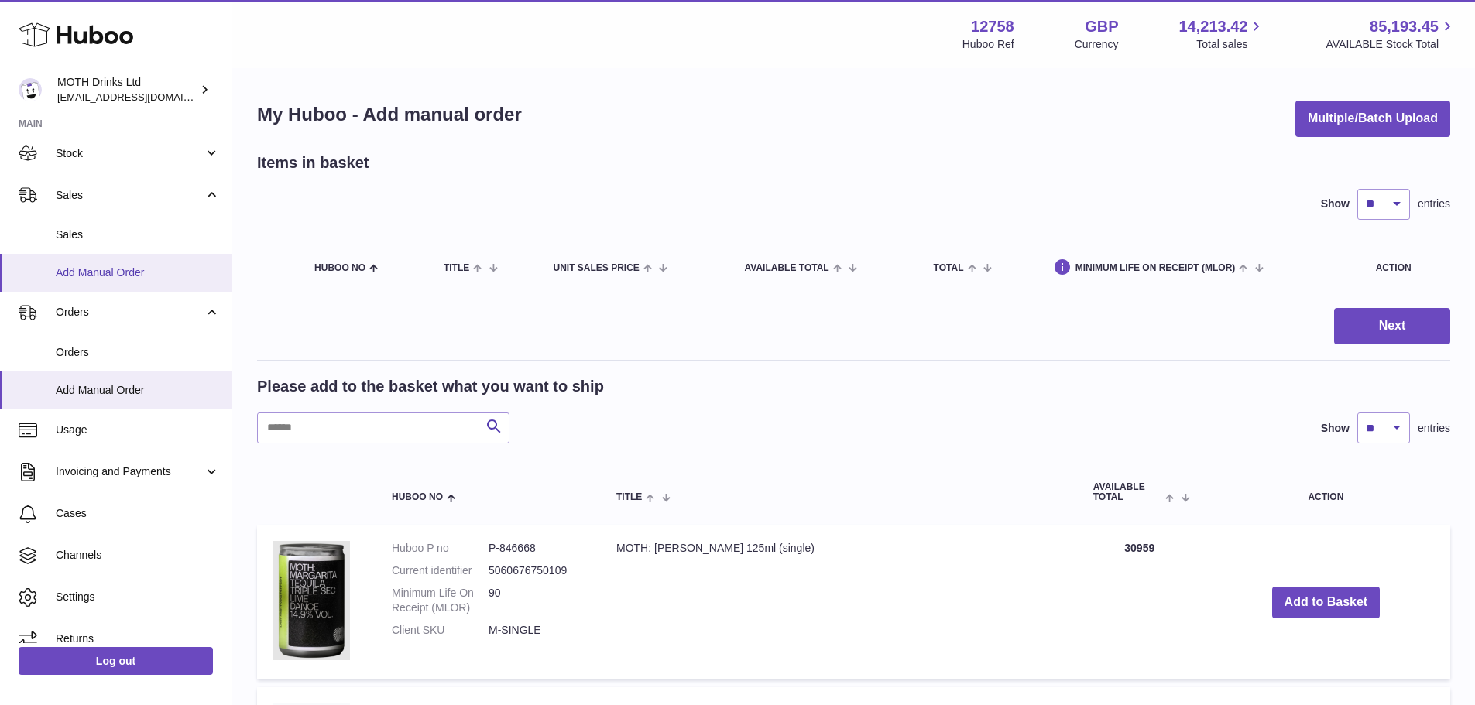
scroll to position [91, 0]
click at [114, 142] on link "Stock" at bounding box center [115, 153] width 231 height 42
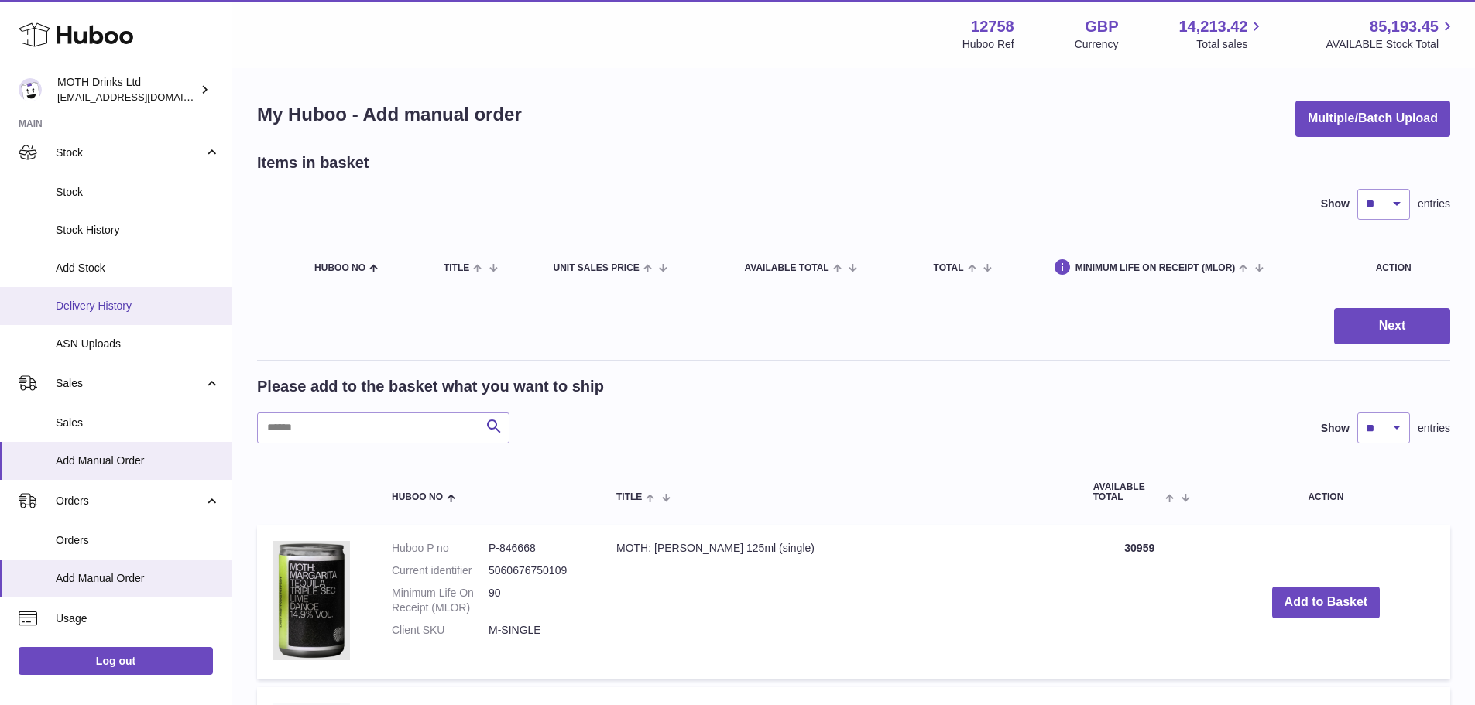
click at [148, 308] on span "Delivery History" at bounding box center [138, 306] width 164 height 15
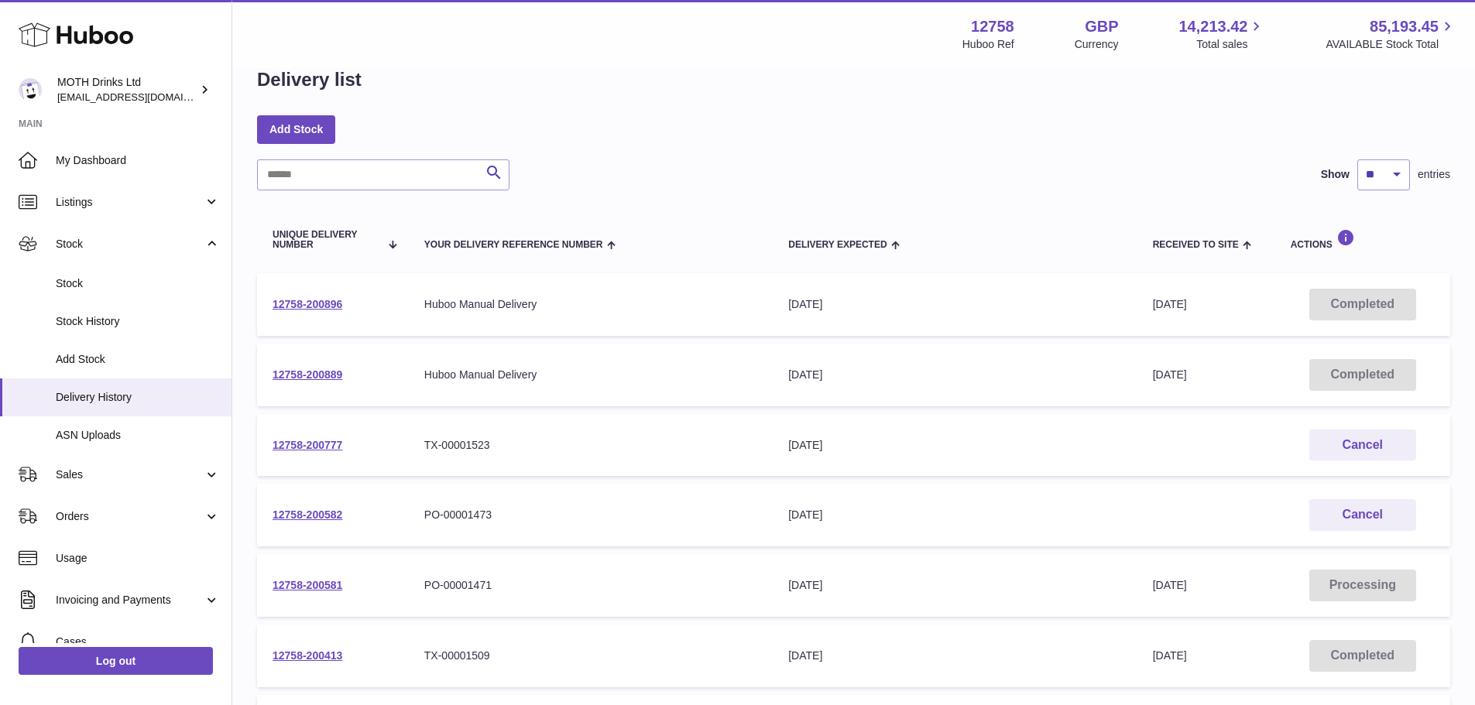
scroll to position [34, 0]
click at [314, 588] on link "12758-200581" at bounding box center [307, 584] width 70 height 12
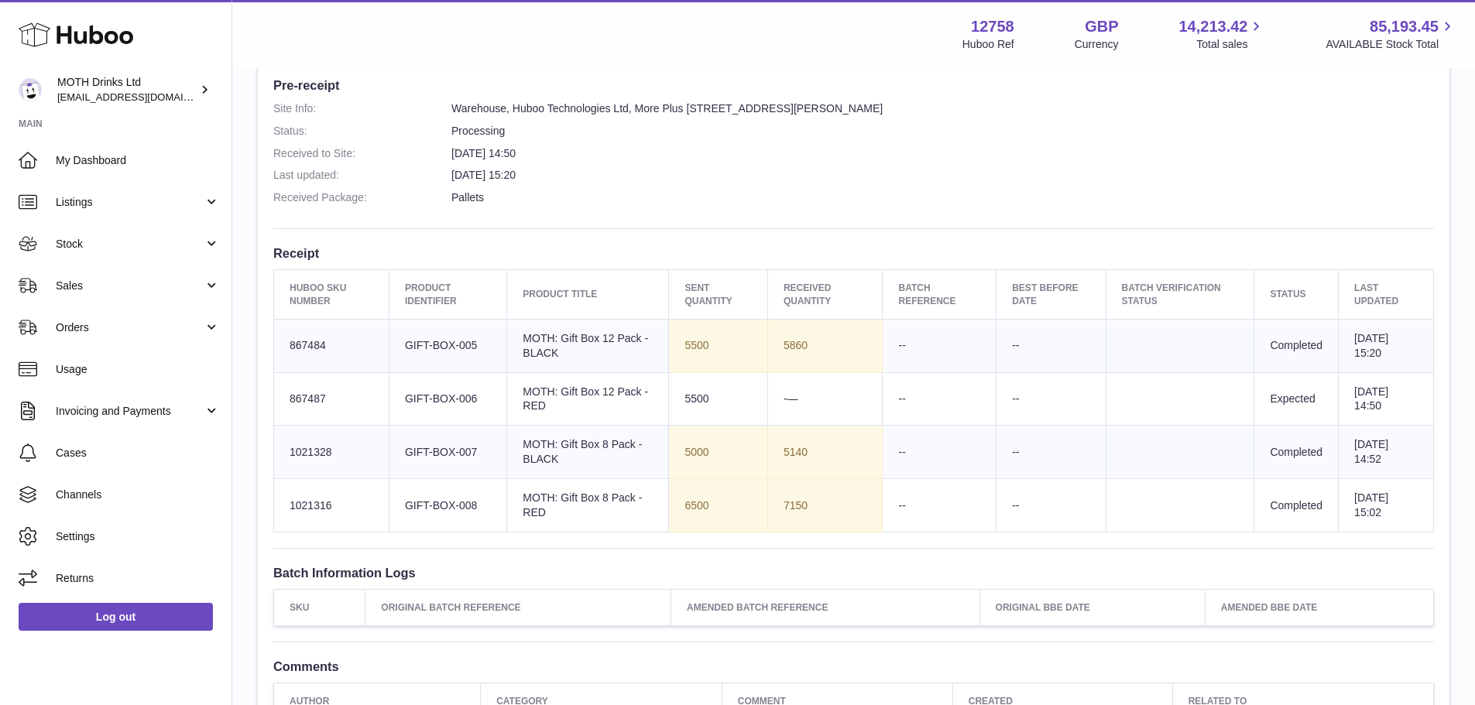
scroll to position [410, 0]
drag, startPoint x: 967, startPoint y: 475, endPoint x: 835, endPoint y: 403, distance: 150.0
click at [835, 403] on tbody "Huboo SKU Number 867484 Client Identifier GIFT-BOX-005 Product title MOTH: Gift…" at bounding box center [854, 424] width 1160 height 213
click at [773, 389] on td "-—" at bounding box center [824, 398] width 115 height 53
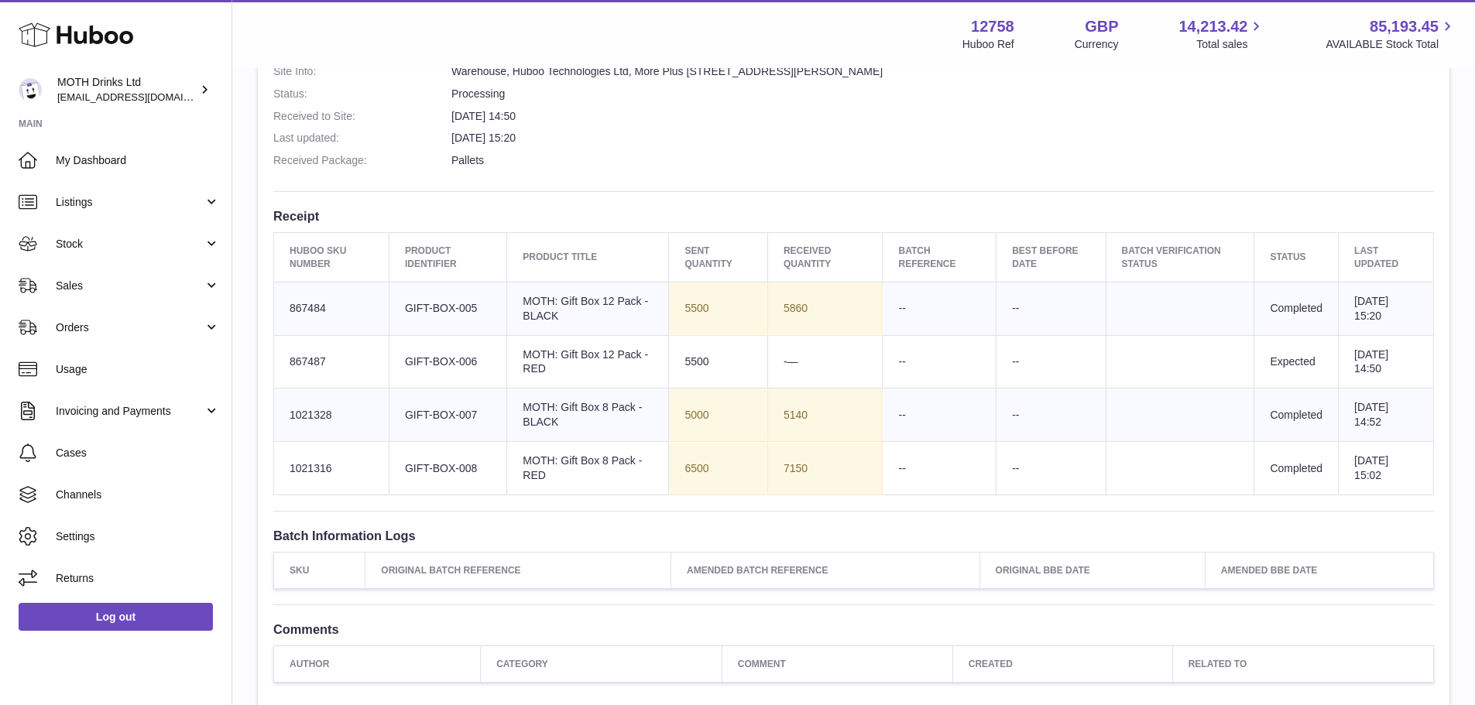
scroll to position [447, 0]
drag, startPoint x: 491, startPoint y: 309, endPoint x: 396, endPoint y: 306, distance: 94.5
click at [396, 306] on td "Client Identifier GIFT-BOX-005" at bounding box center [448, 308] width 118 height 53
copy td "GIFT-BOX-005"
drag, startPoint x: 478, startPoint y: 472, endPoint x: 398, endPoint y: 472, distance: 79.7
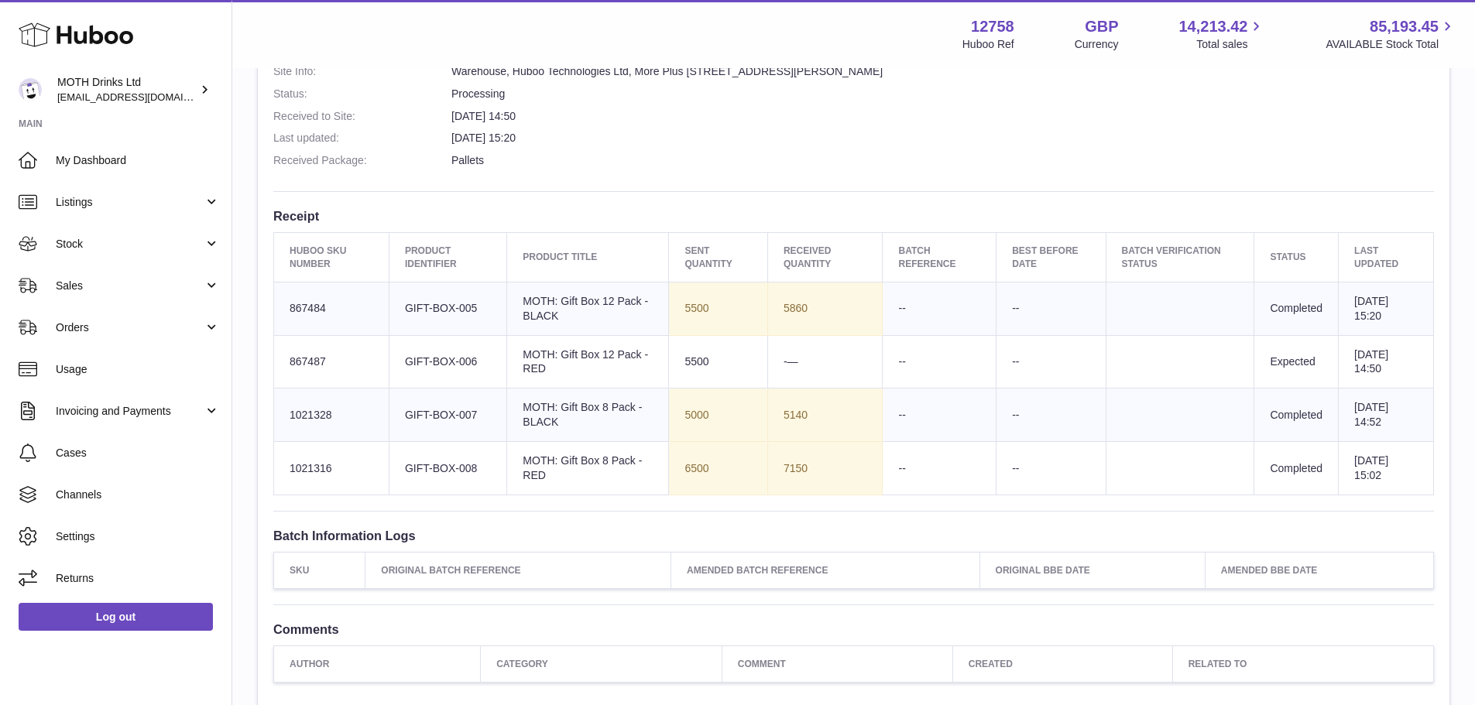
click at [398, 472] on td "Client Identifier GIFT-BOX-008" at bounding box center [448, 468] width 118 height 53
copy td "GIFT-BOX-008"
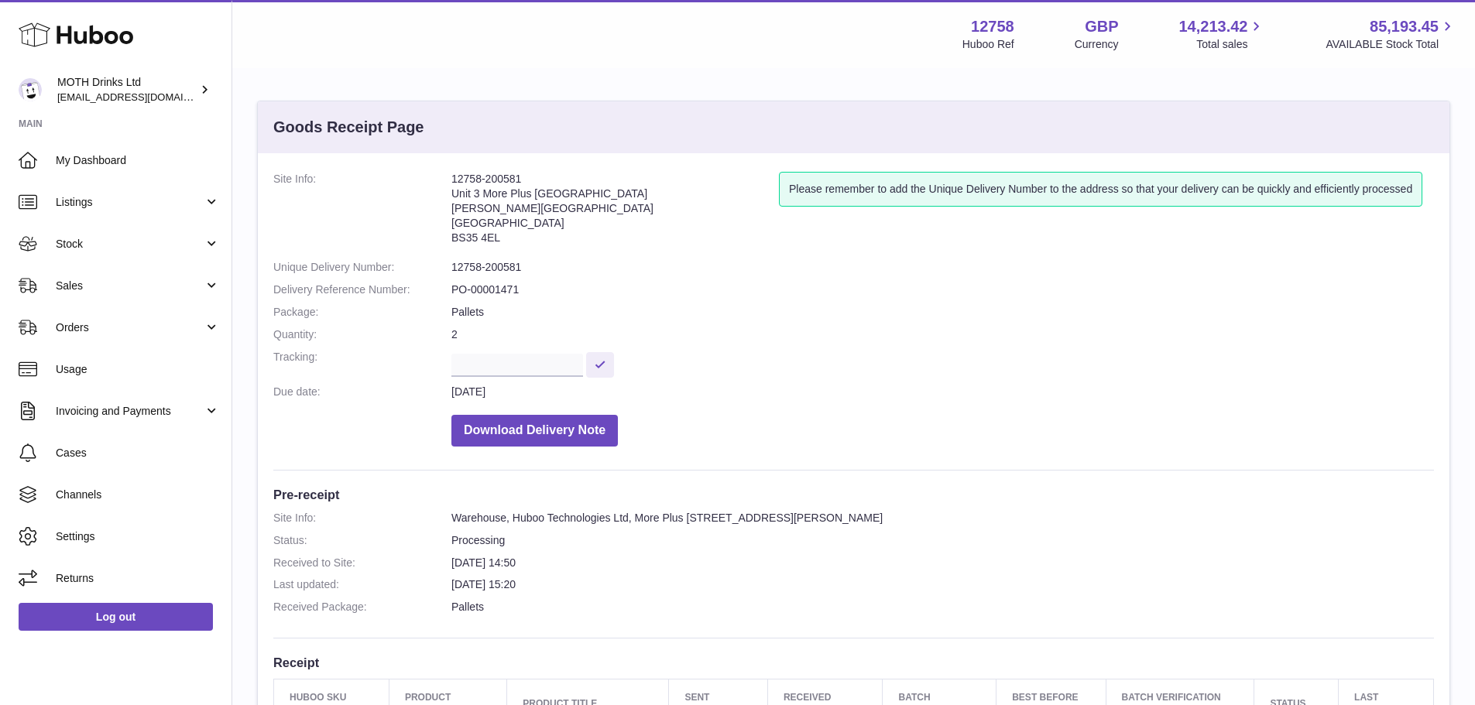
scroll to position [1, 0]
drag, startPoint x: 449, startPoint y: 284, endPoint x: 543, endPoint y: 287, distance: 94.5
click at [543, 287] on dl "Site Info: 12758-200581 Unit 3 More Plus [STREET_ADDRESS][PERSON_NAME] Please r…" at bounding box center [853, 312] width 1160 height 283
copy dl "PO-00001471"
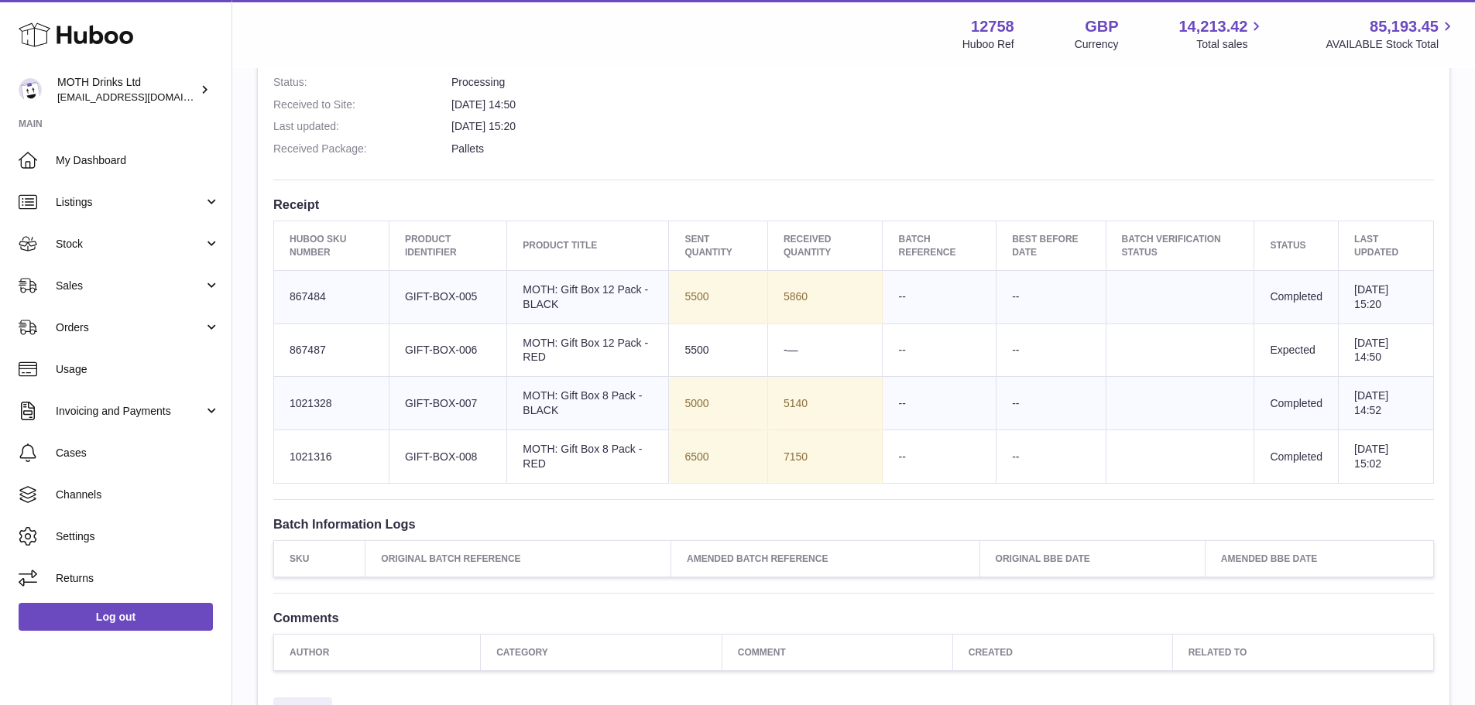
scroll to position [459, 0]
drag, startPoint x: 821, startPoint y: 406, endPoint x: 771, endPoint y: 406, distance: 50.3
click at [771, 406] on td "5140" at bounding box center [824, 402] width 115 height 53
copy td "5140"
